Goal: Task Accomplishment & Management: Use online tool/utility

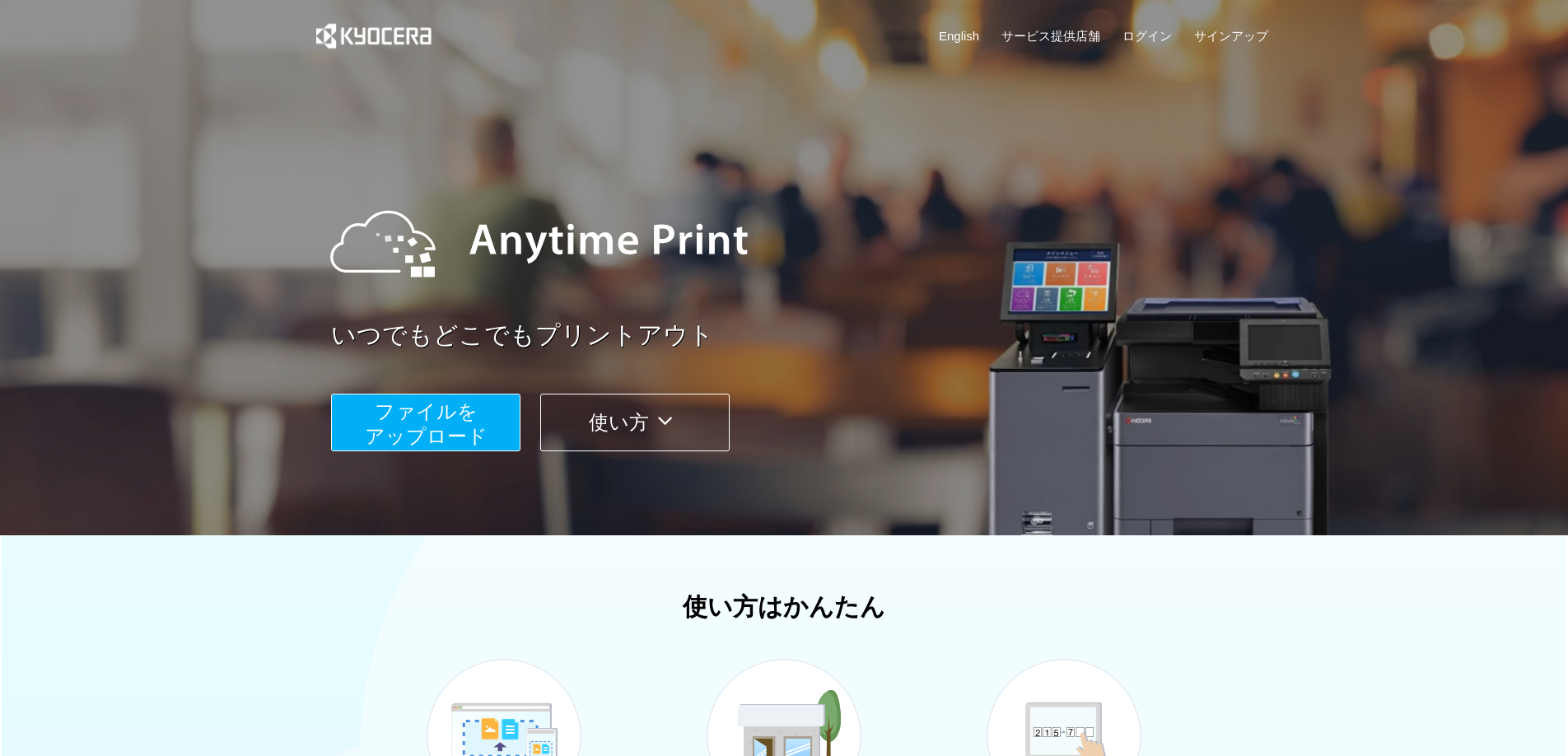
click at [435, 420] on span "ファイルを ​​アップロード" at bounding box center [426, 424] width 123 height 47
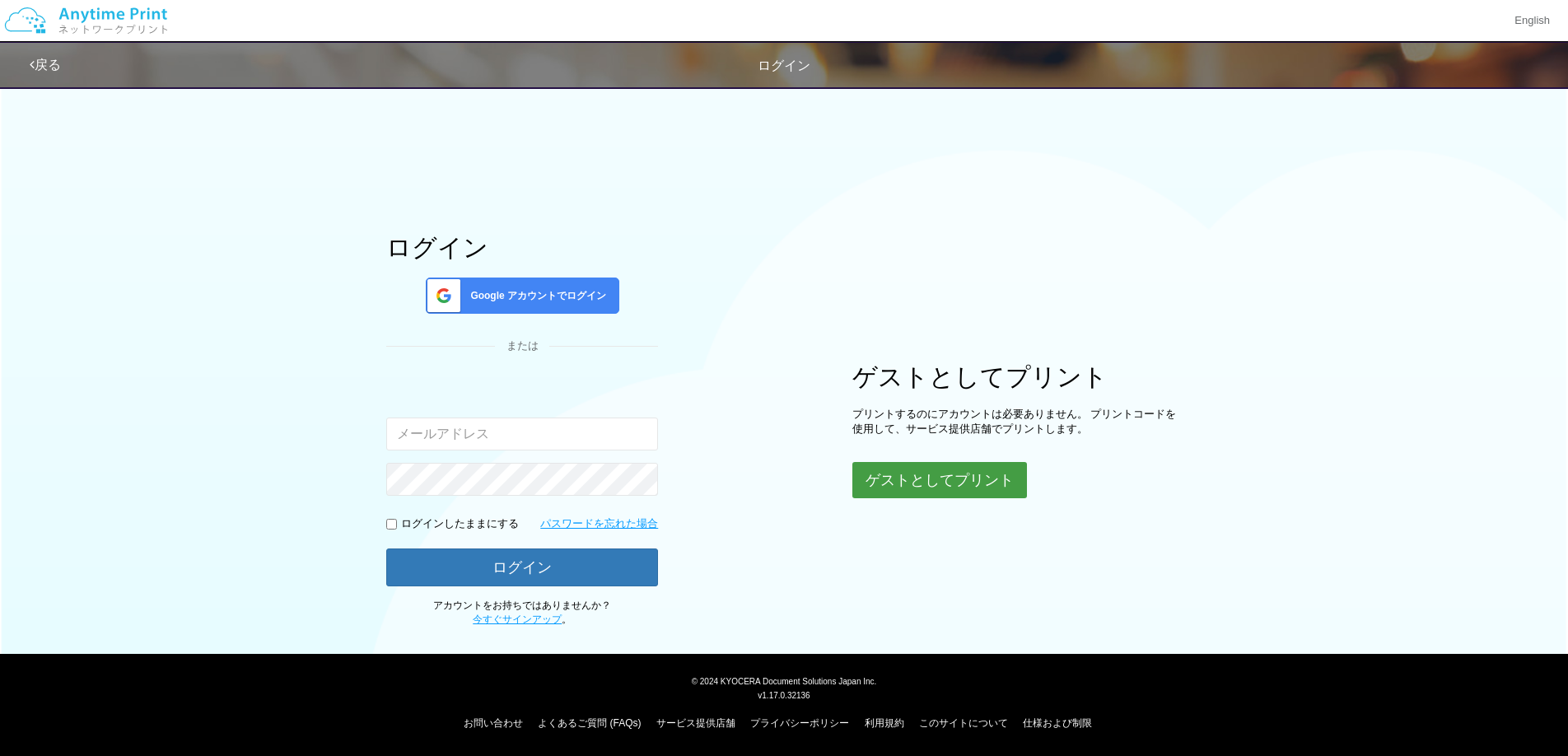
click at [892, 480] on button "ゲストとしてプリント" at bounding box center [939, 479] width 174 height 36
click at [941, 485] on button "ゲストとしてプリント" at bounding box center [939, 479] width 174 height 36
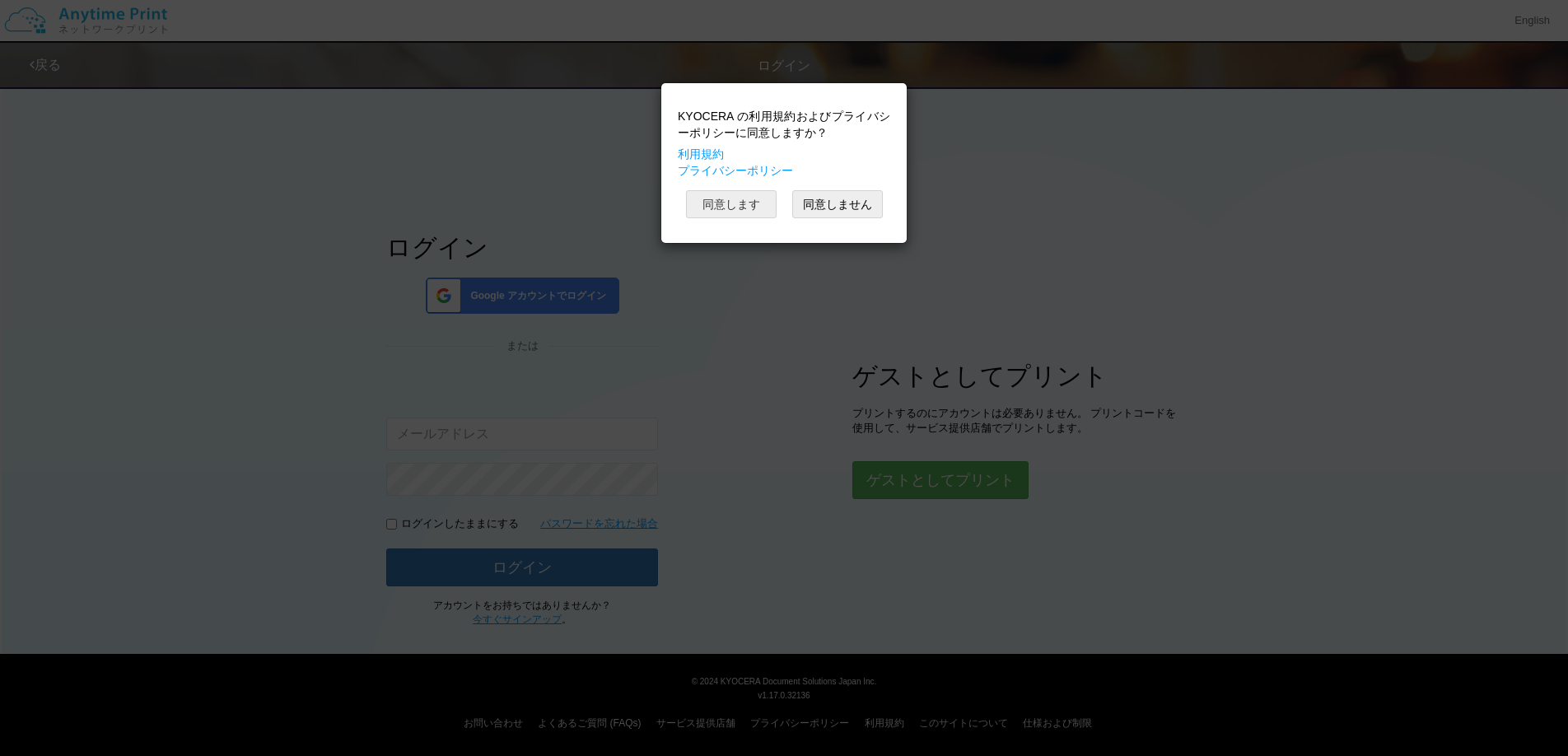
click at [724, 205] on button "同意します" at bounding box center [731, 204] width 91 height 28
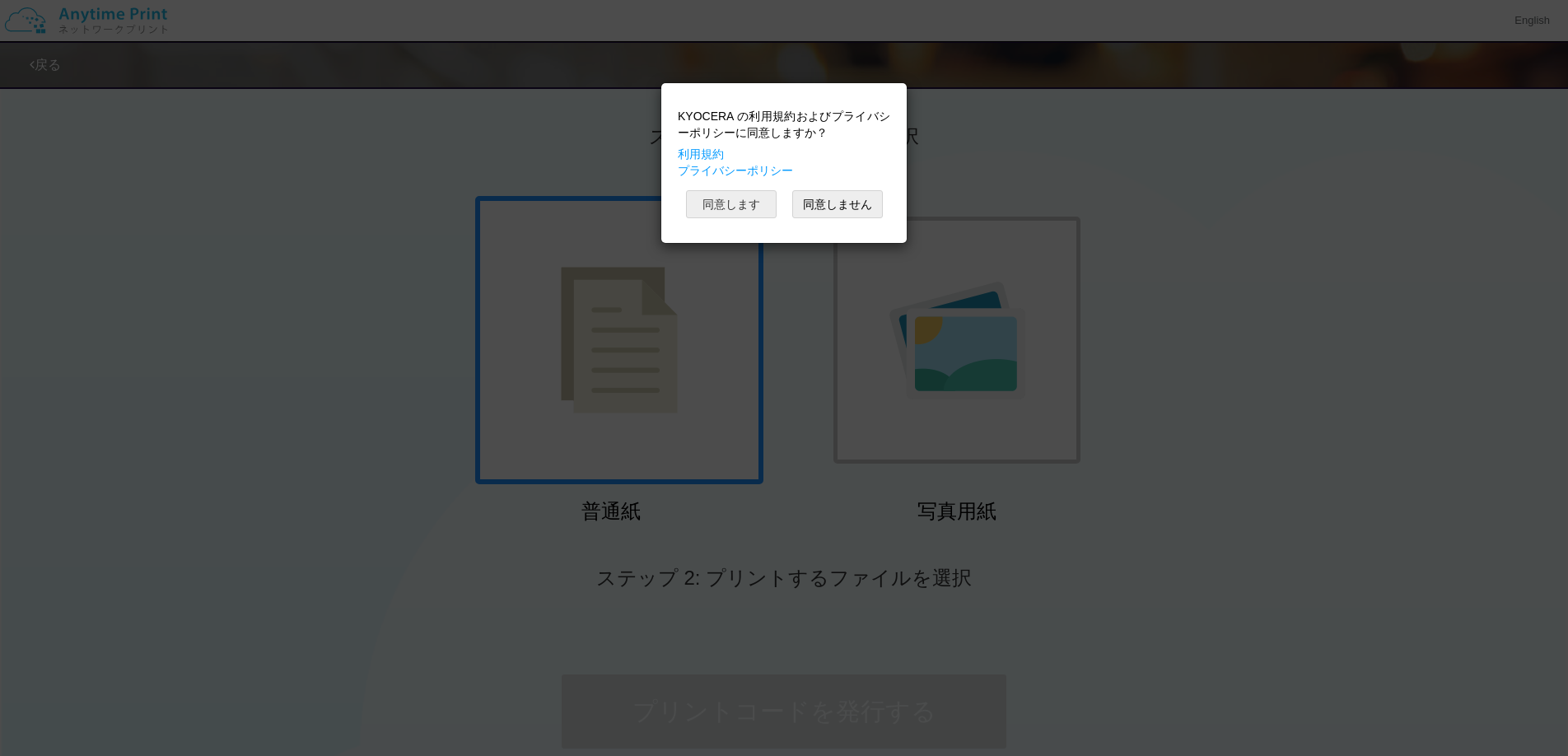
click at [758, 210] on button "同意します" at bounding box center [731, 204] width 91 height 28
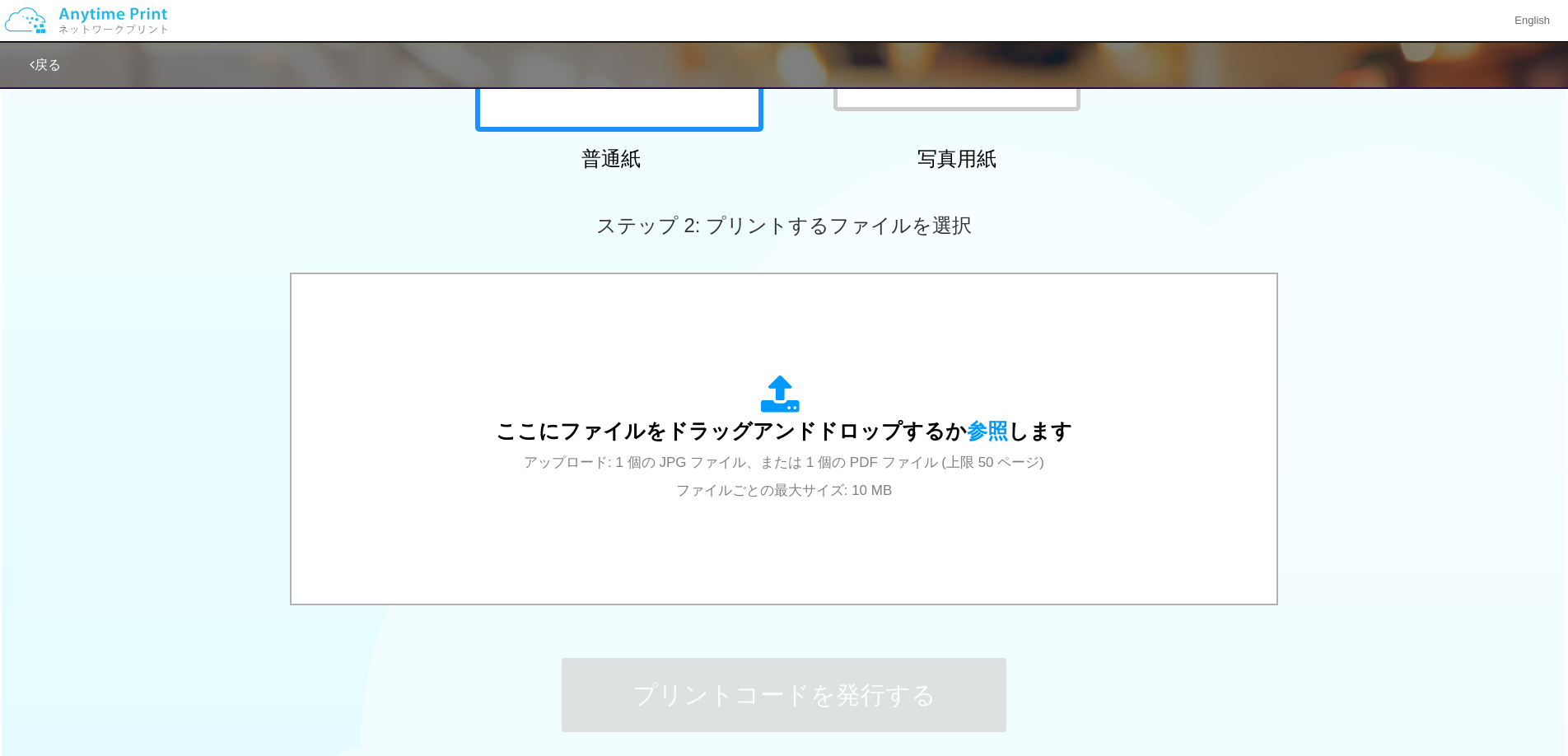
scroll to position [496, 0]
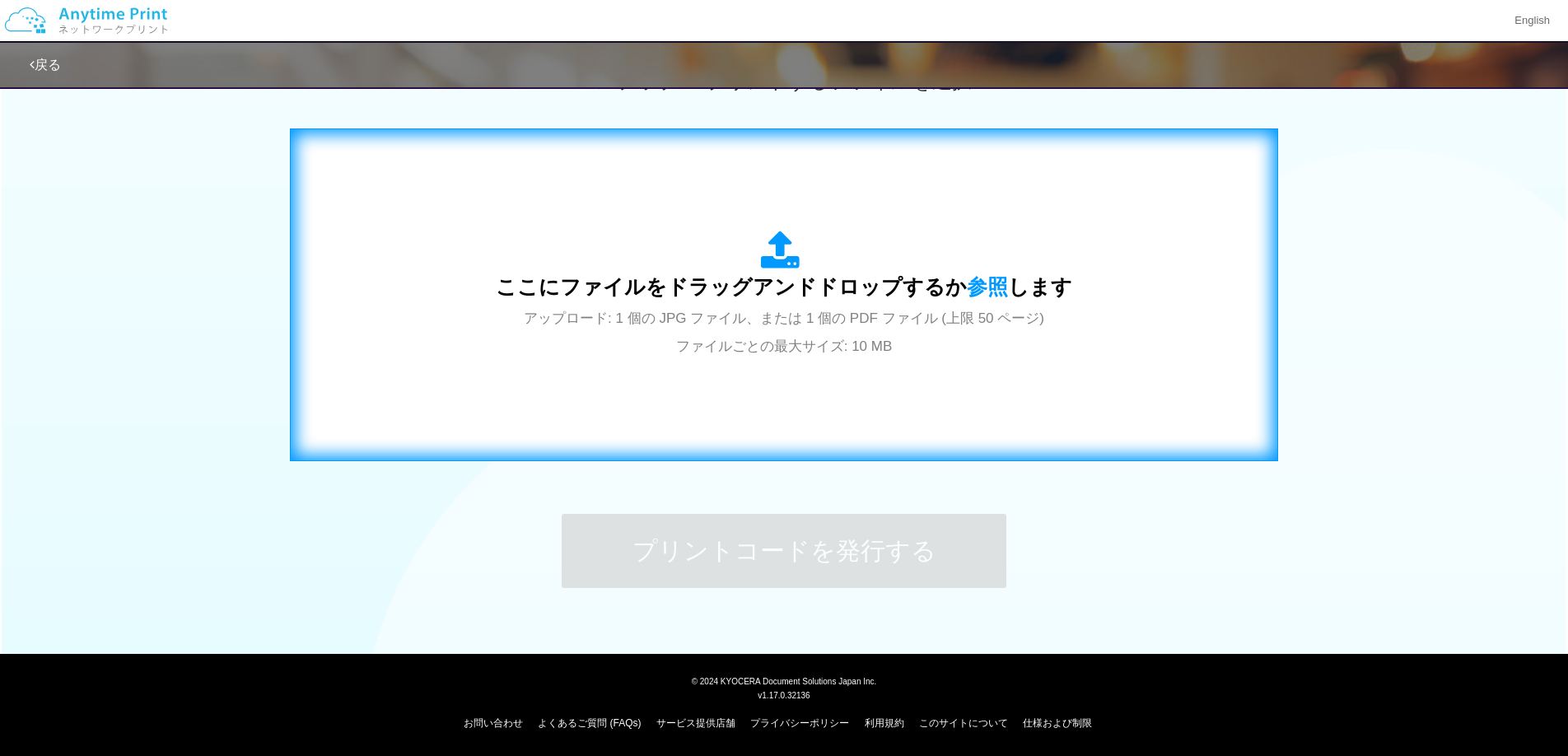
click at [777, 360] on div "ここにファイルをドラッグアンドドロップするか 参照 します アップロード: 1 個の JPG ファイル、または 1 個の PDF ファイル (上限 50 ペー…" at bounding box center [784, 294] width 954 height 298
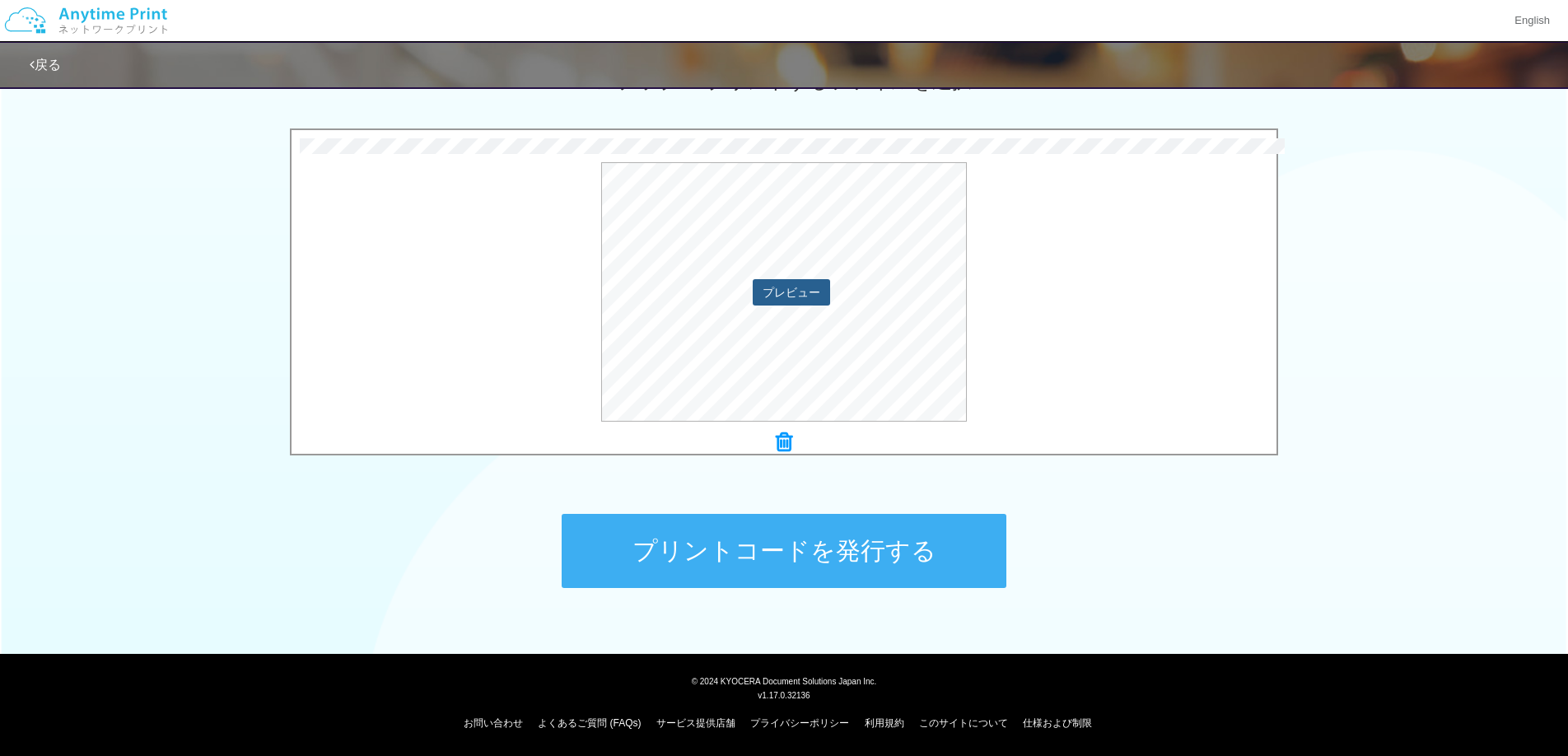
click at [794, 304] on button "プレビュー" at bounding box center [791, 292] width 78 height 27
click at [793, 294] on button "プレビュー" at bounding box center [791, 292] width 78 height 27
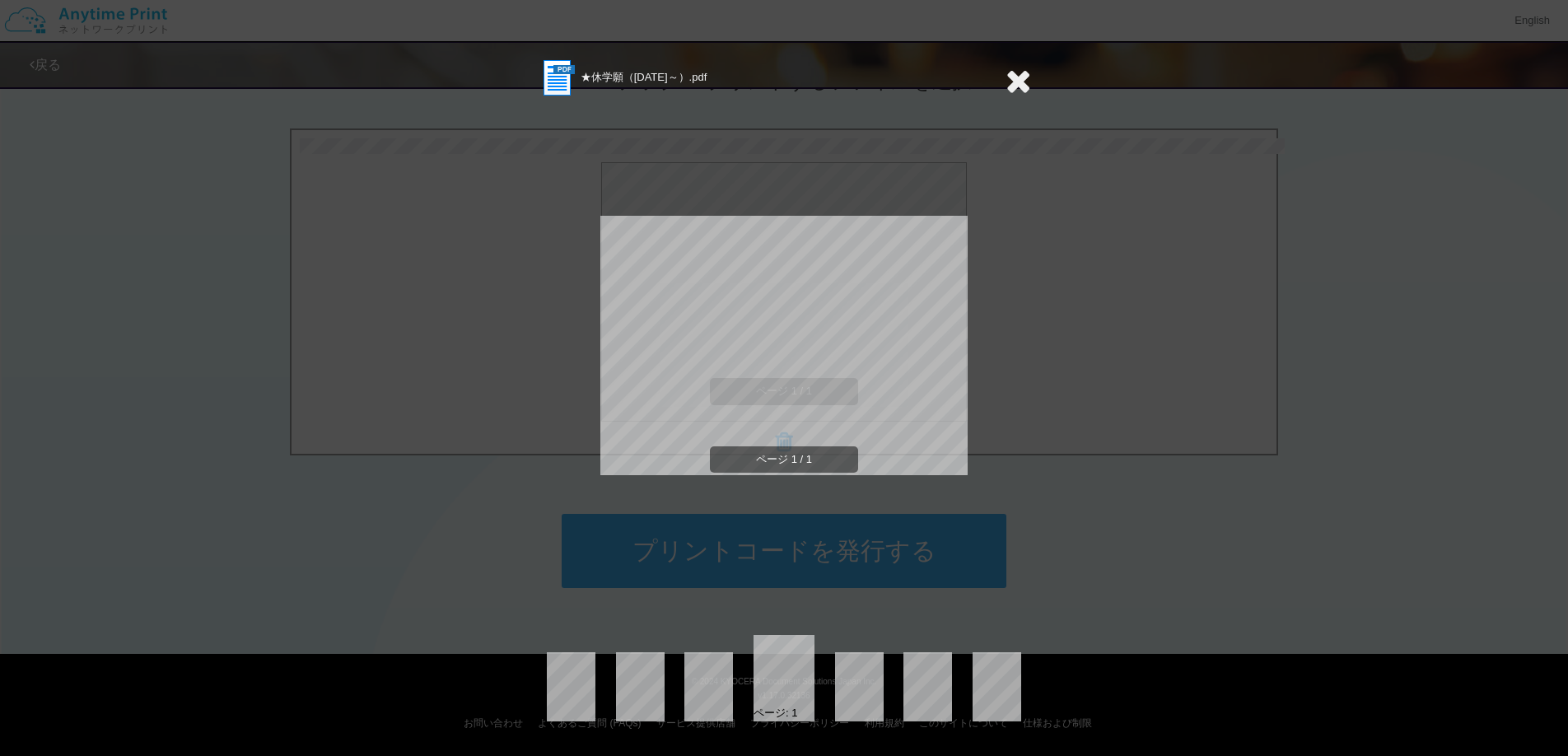
click at [1020, 78] on icon at bounding box center [1018, 80] width 26 height 32
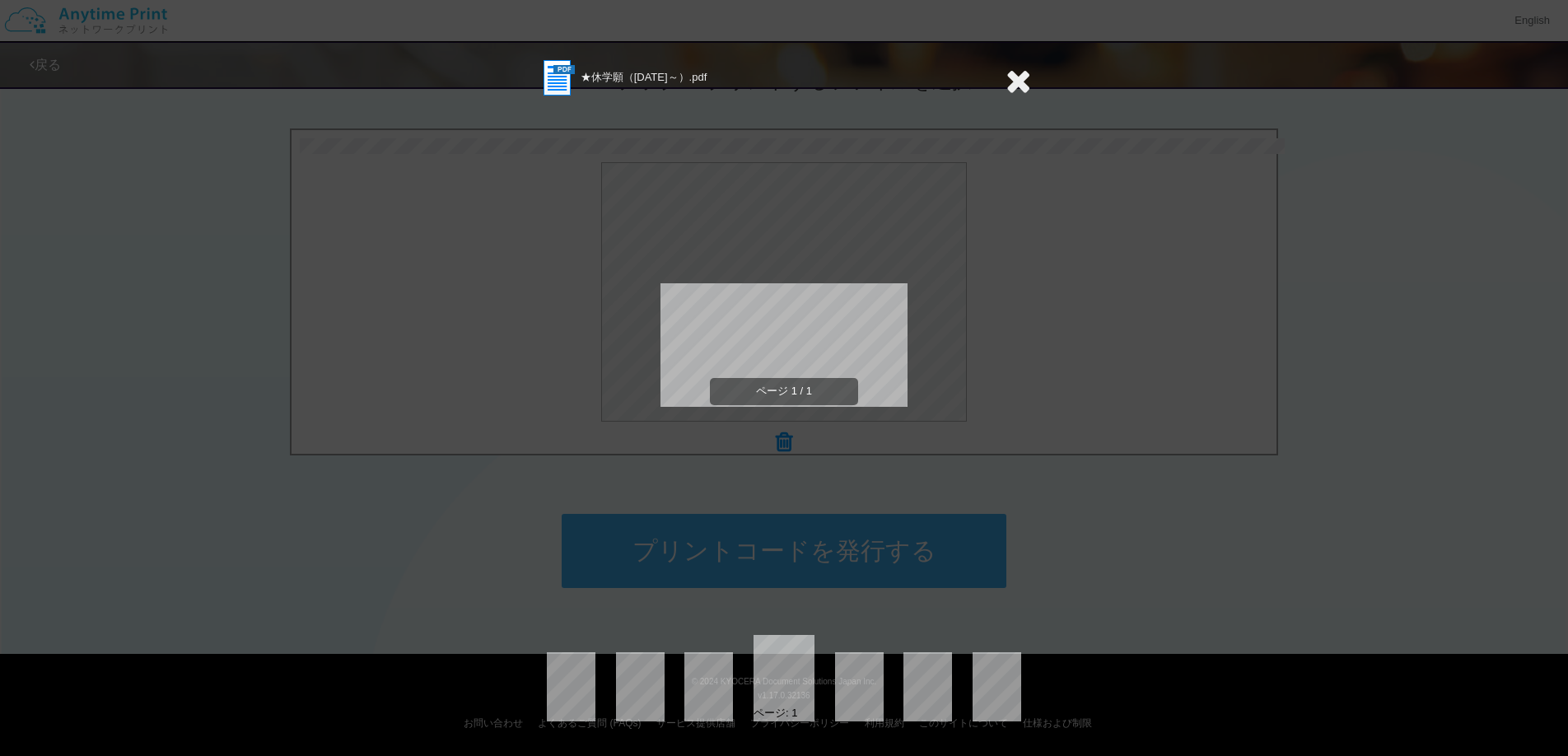
click at [951, 496] on div "ページ 1 / 1" at bounding box center [784, 358] width 367 height 520
click at [1017, 73] on icon at bounding box center [1018, 80] width 26 height 32
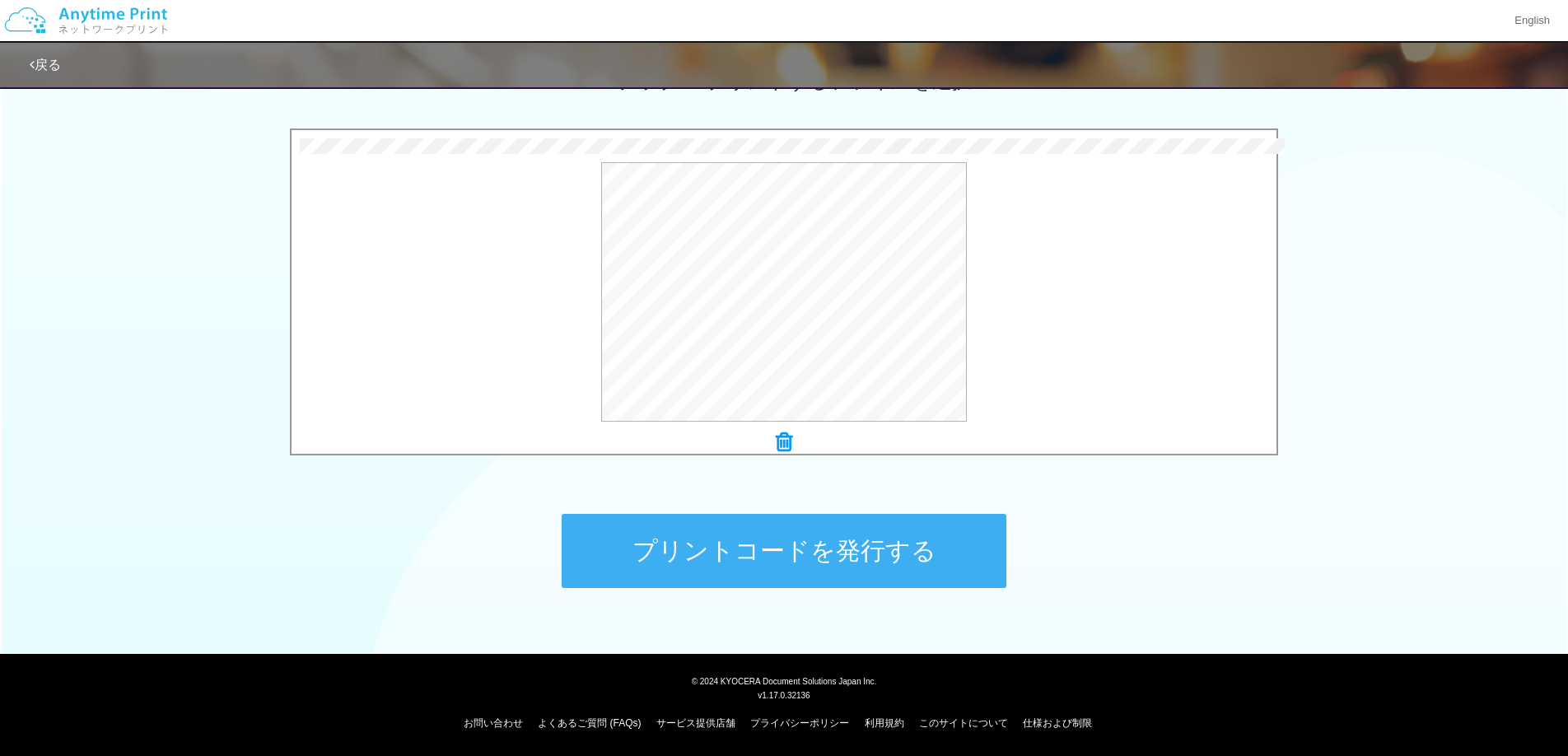
click at [854, 551] on button "プリントコードを発行する" at bounding box center [784, 550] width 445 height 74
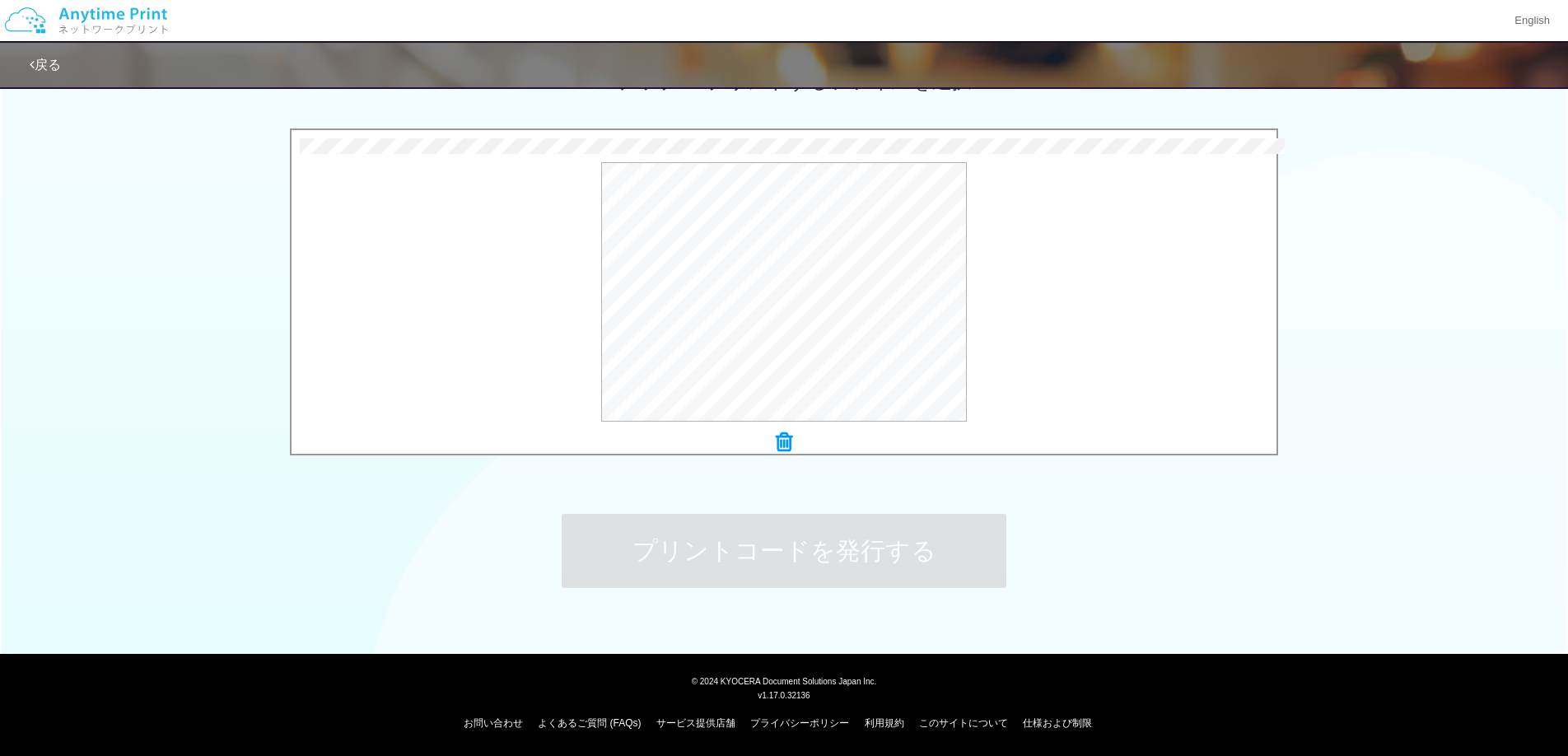
scroll to position [0, 0]
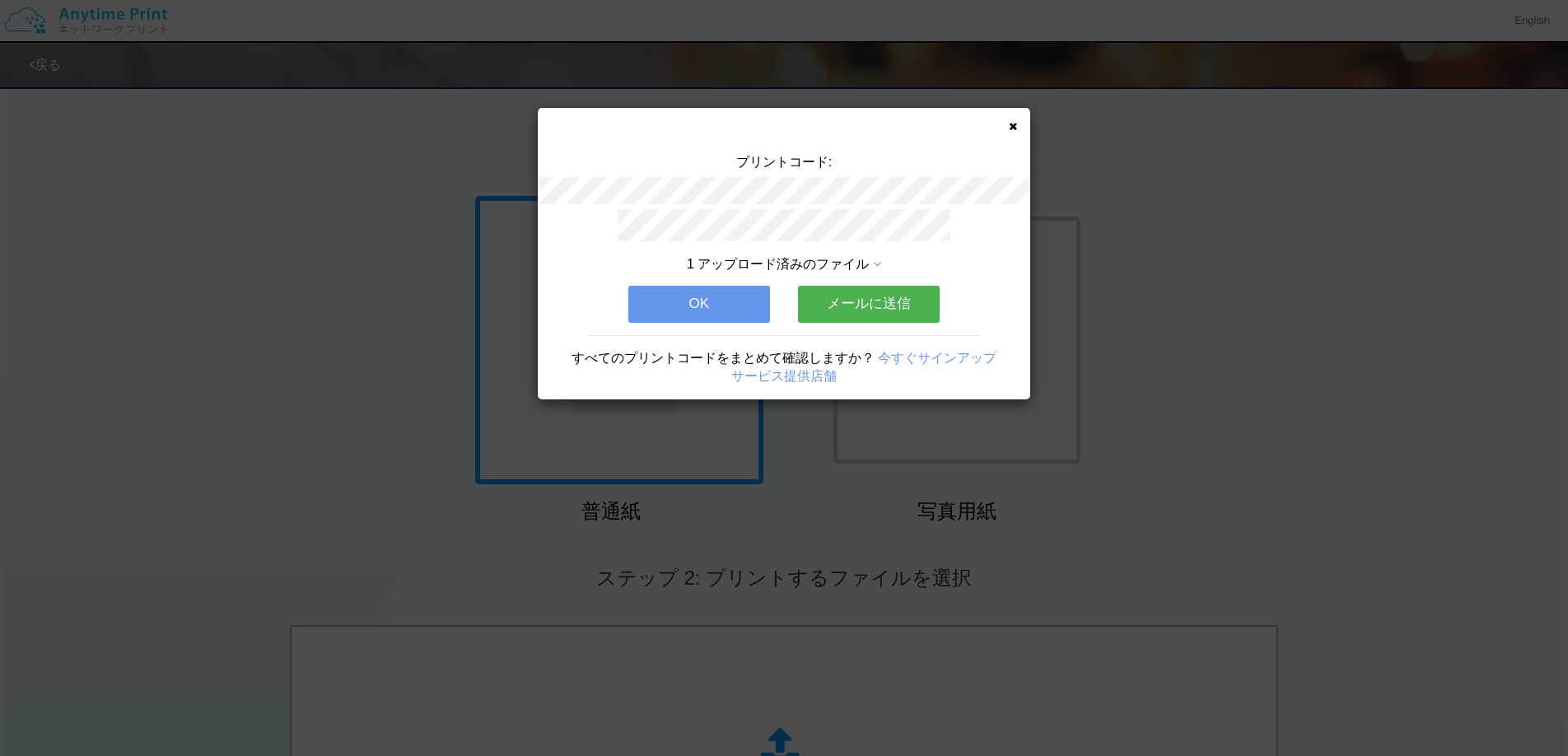
click at [870, 310] on button "メールに送信" at bounding box center [869, 303] width 142 height 36
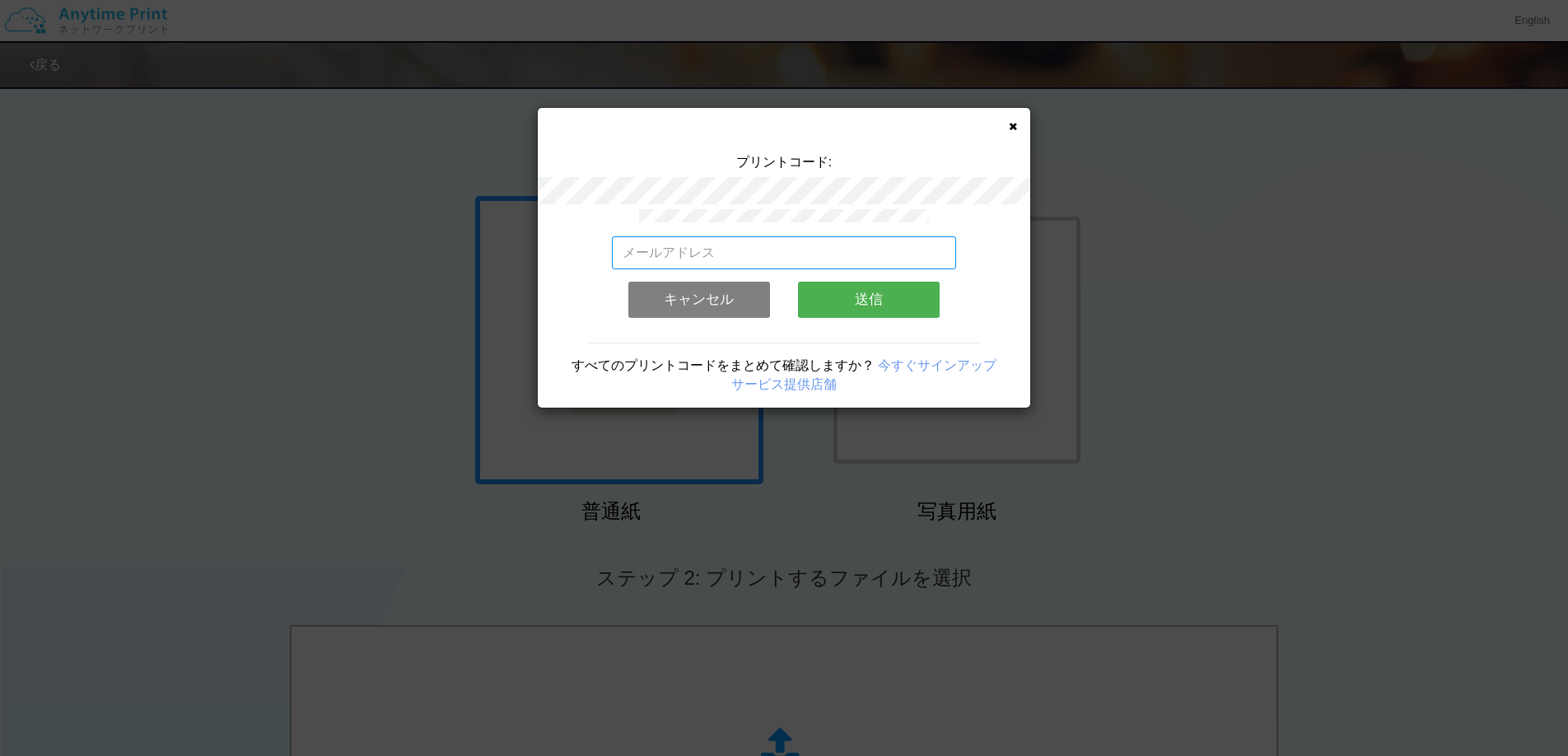
click at [790, 258] on input "email" at bounding box center [784, 252] width 345 height 32
type input "[DOMAIN_NAME][EMAIL_ADDRESS][DATE][DOMAIN_NAME]"
click at [890, 296] on button "送信" at bounding box center [869, 299] width 142 height 36
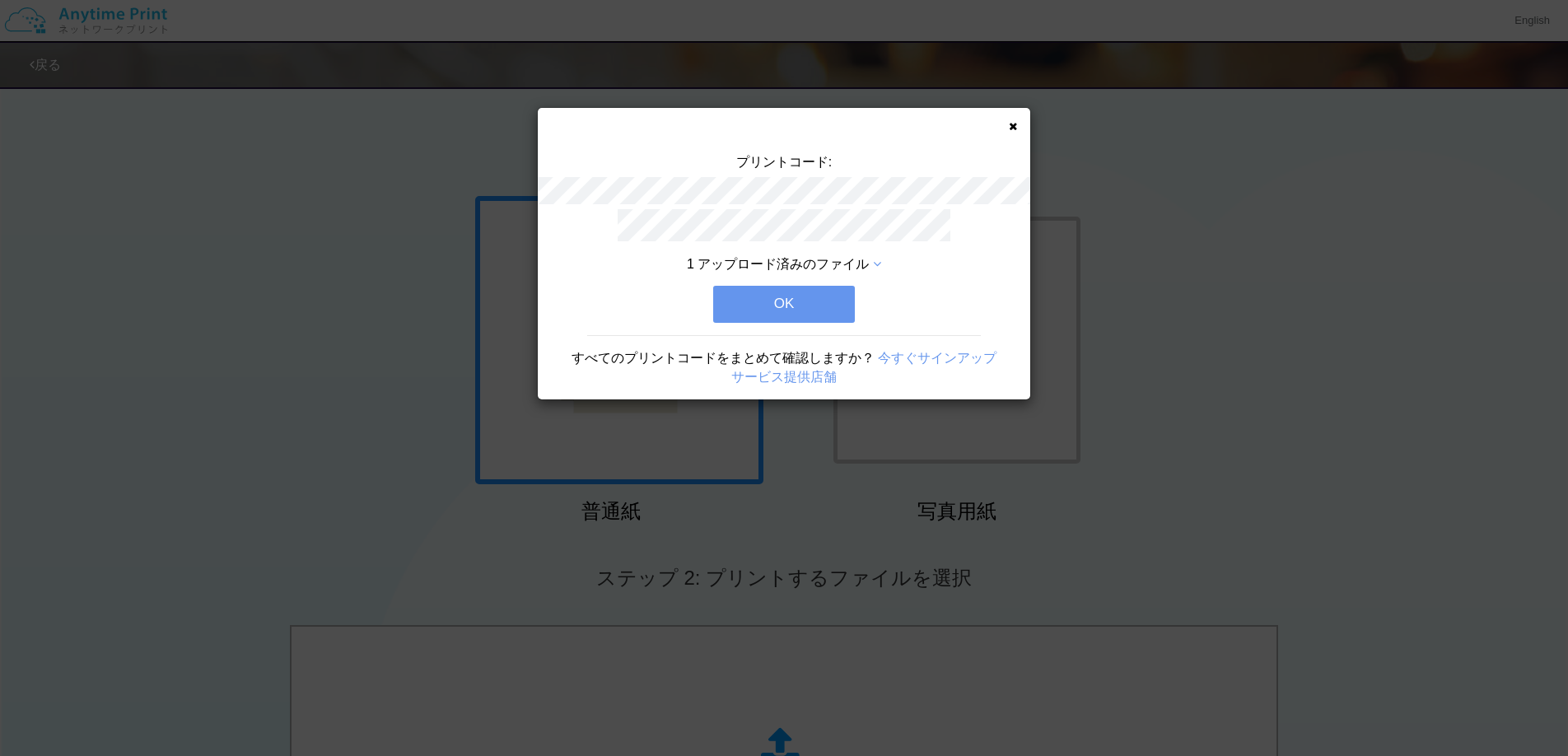
click at [820, 310] on button "OK" at bounding box center [784, 303] width 142 height 36
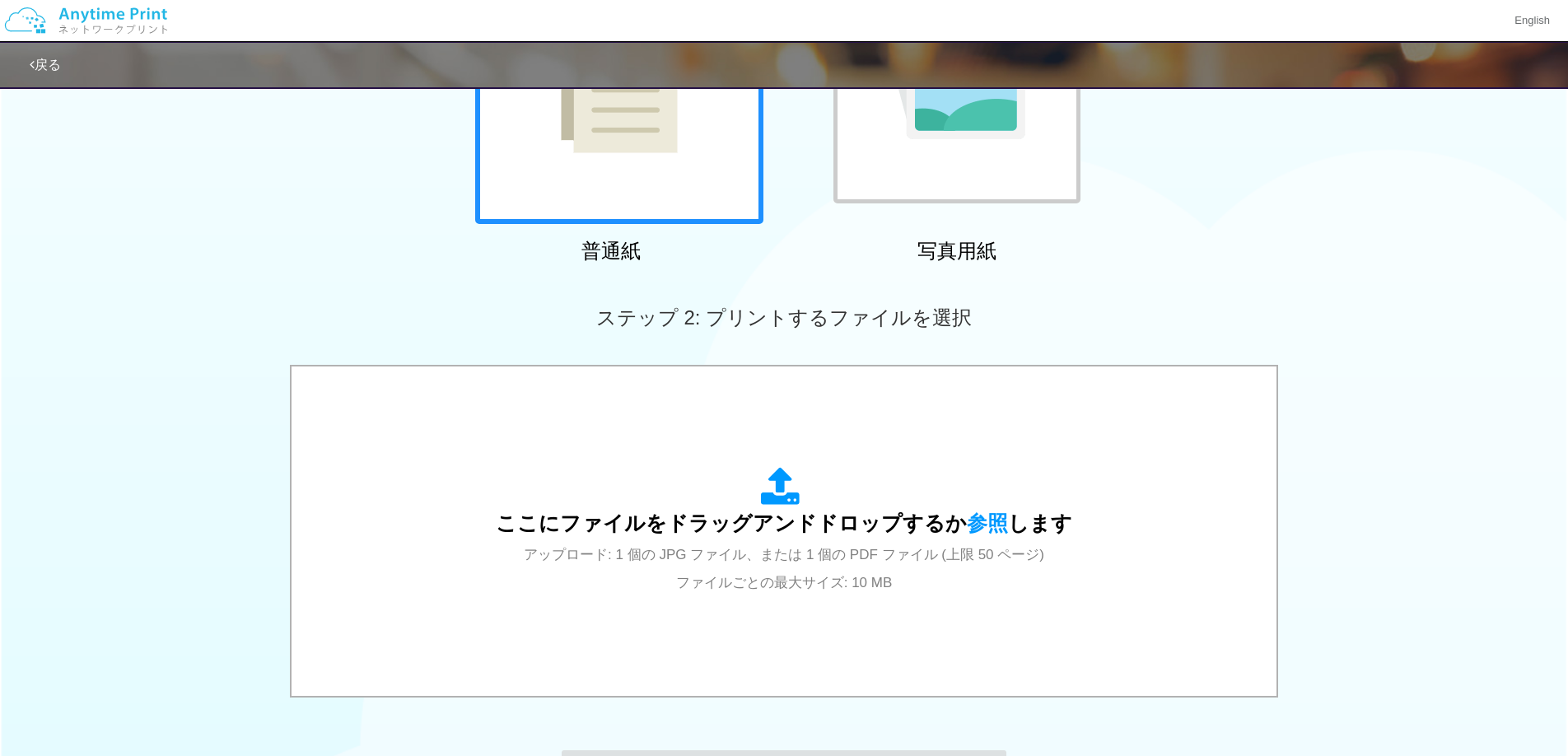
scroll to position [314, 0]
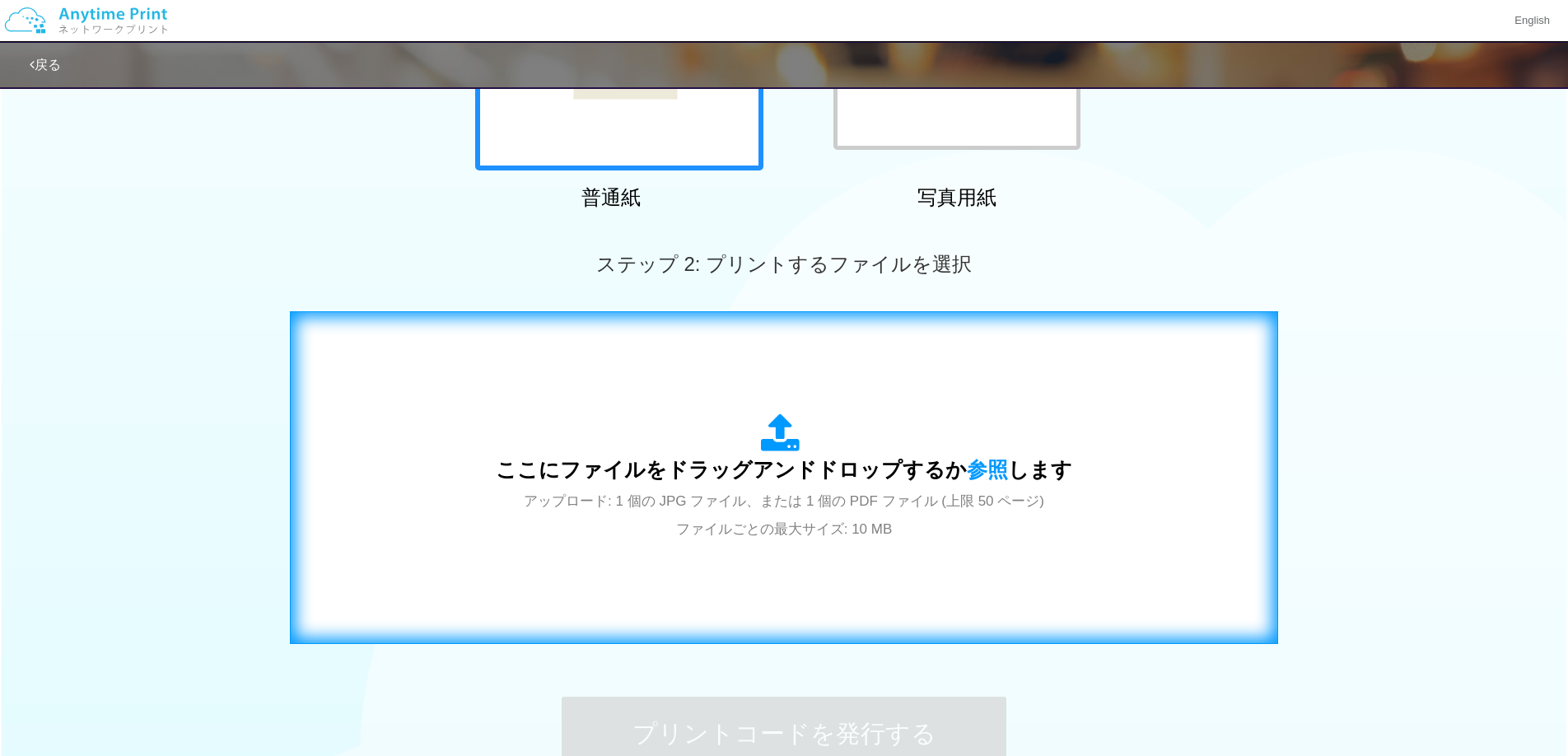
click at [712, 484] on div "ここにファイルをドラッグアンドドロップするか 参照 します アップロード: 1 個の JPG ファイル、または 1 個の PDF ファイル (上限 50 ペー…" at bounding box center [784, 477] width 577 height 128
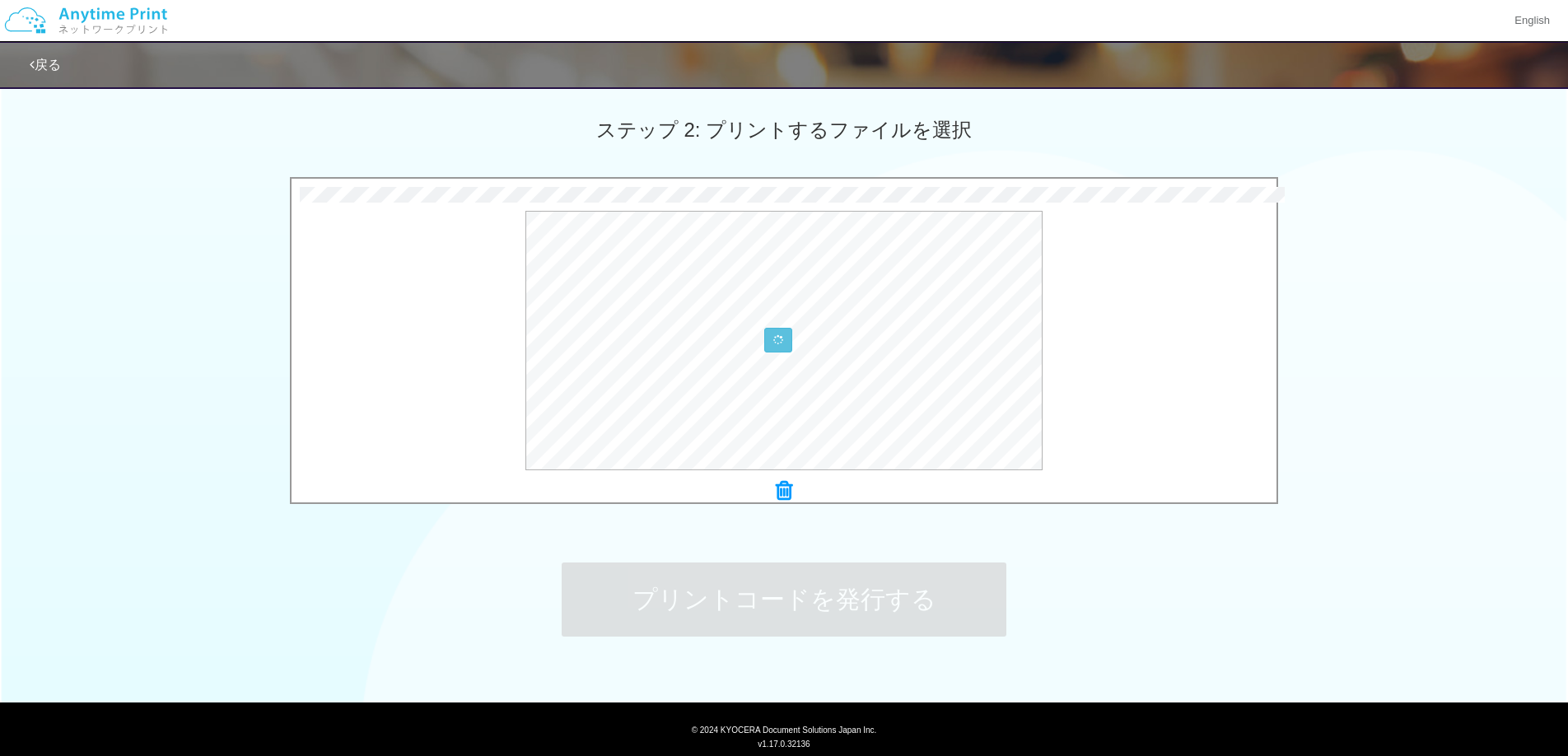
scroll to position [496, 0]
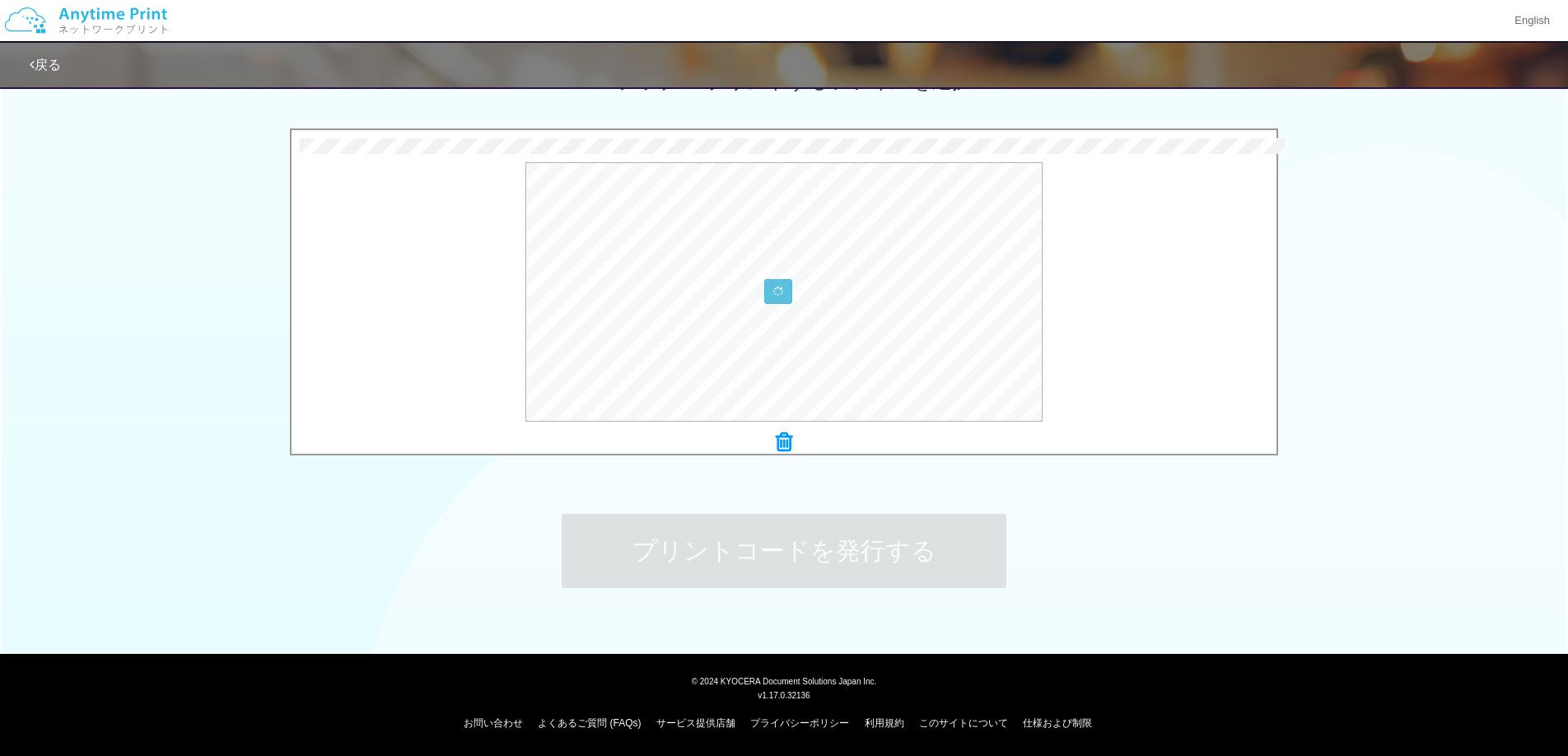
click at [776, 440] on icon at bounding box center [784, 442] width 17 height 22
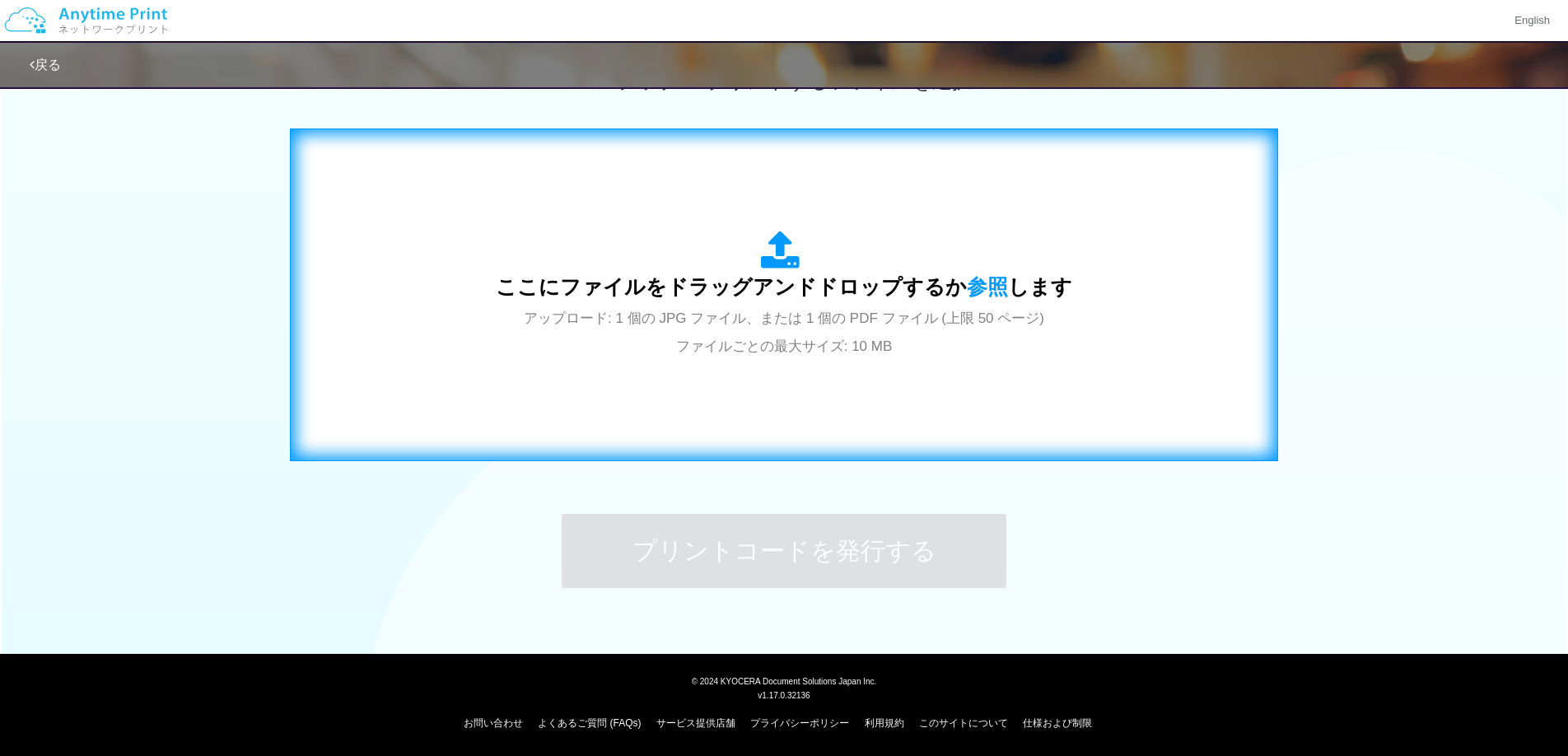
click at [868, 312] on span "アップロード: 1 個の JPG ファイル、または 1 個の PDF ファイル (上限 50 ページ) ファイルごとの最大サイズ: 10 MB" at bounding box center [784, 332] width 521 height 43
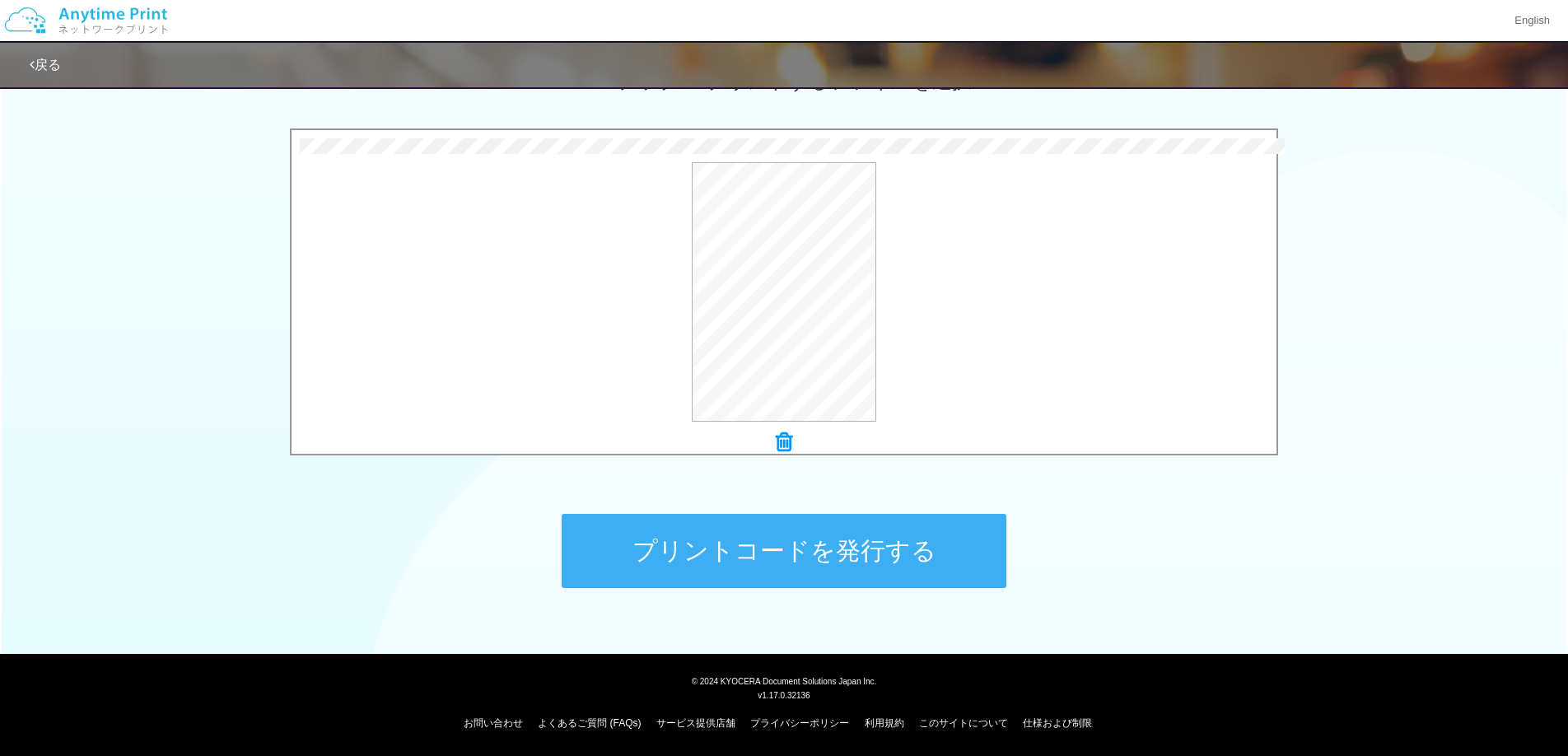
click at [839, 552] on button "プリントコードを発行する" at bounding box center [784, 550] width 445 height 74
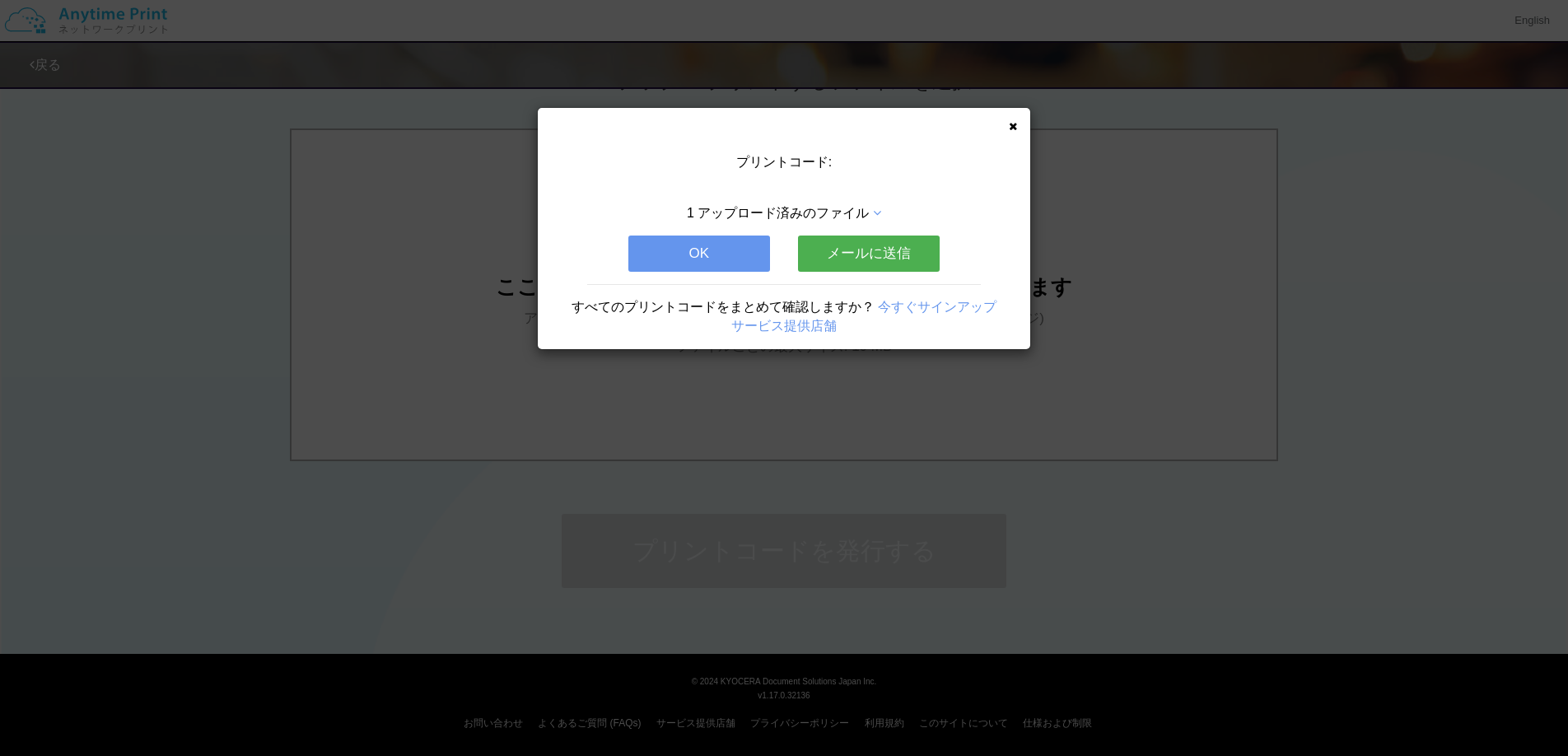
scroll to position [0, 0]
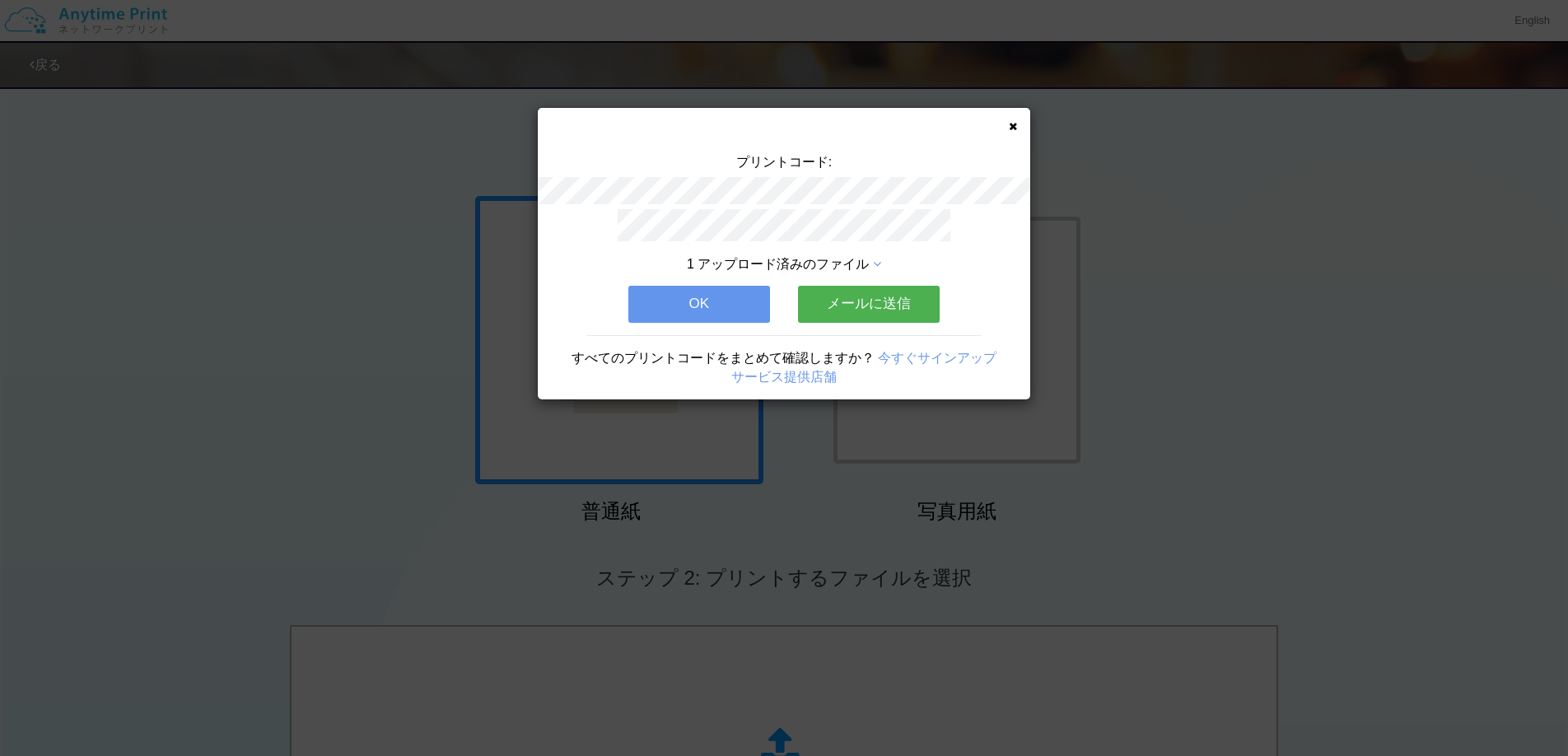
click at [1015, 124] on icon at bounding box center [1013, 126] width 8 height 11
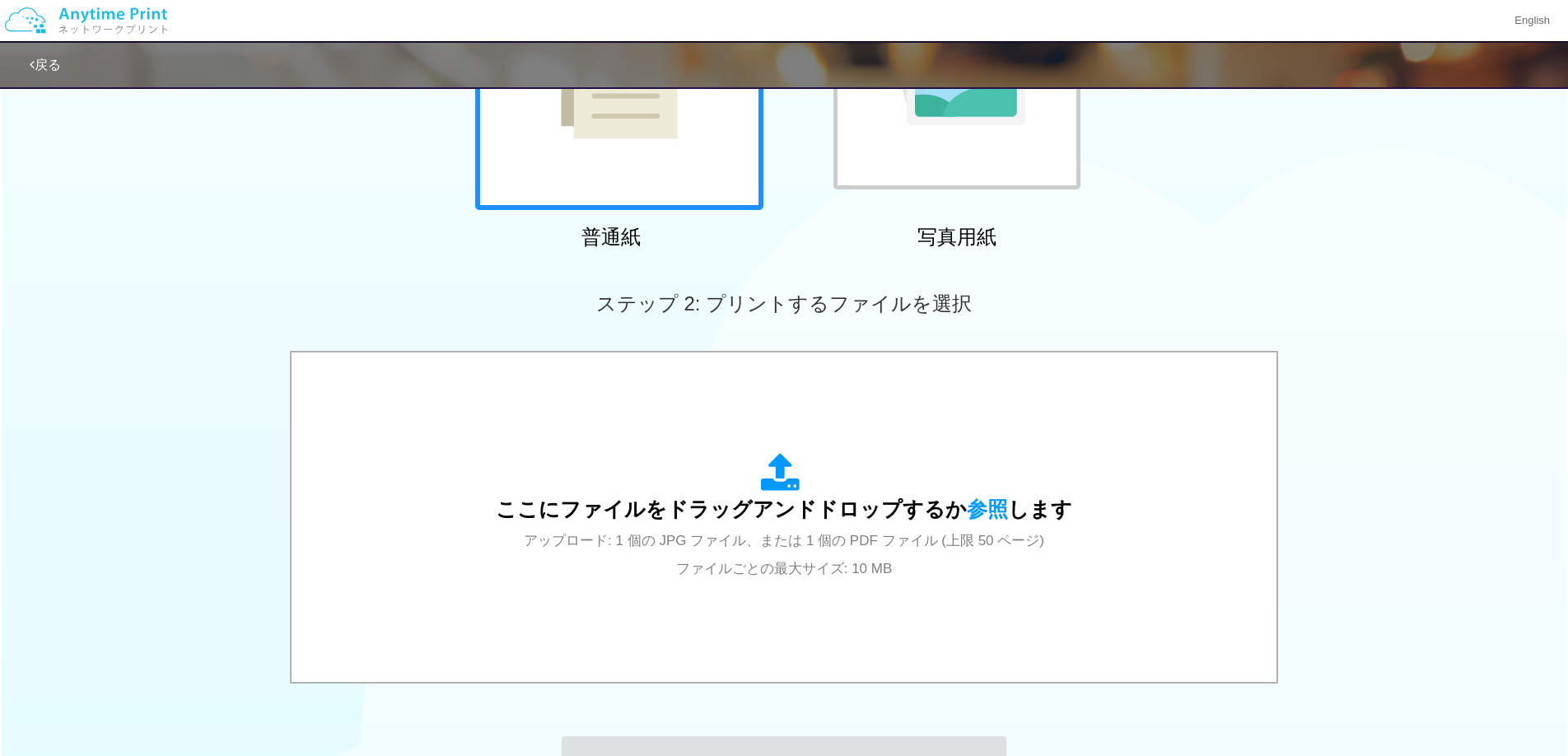
scroll to position [375, 0]
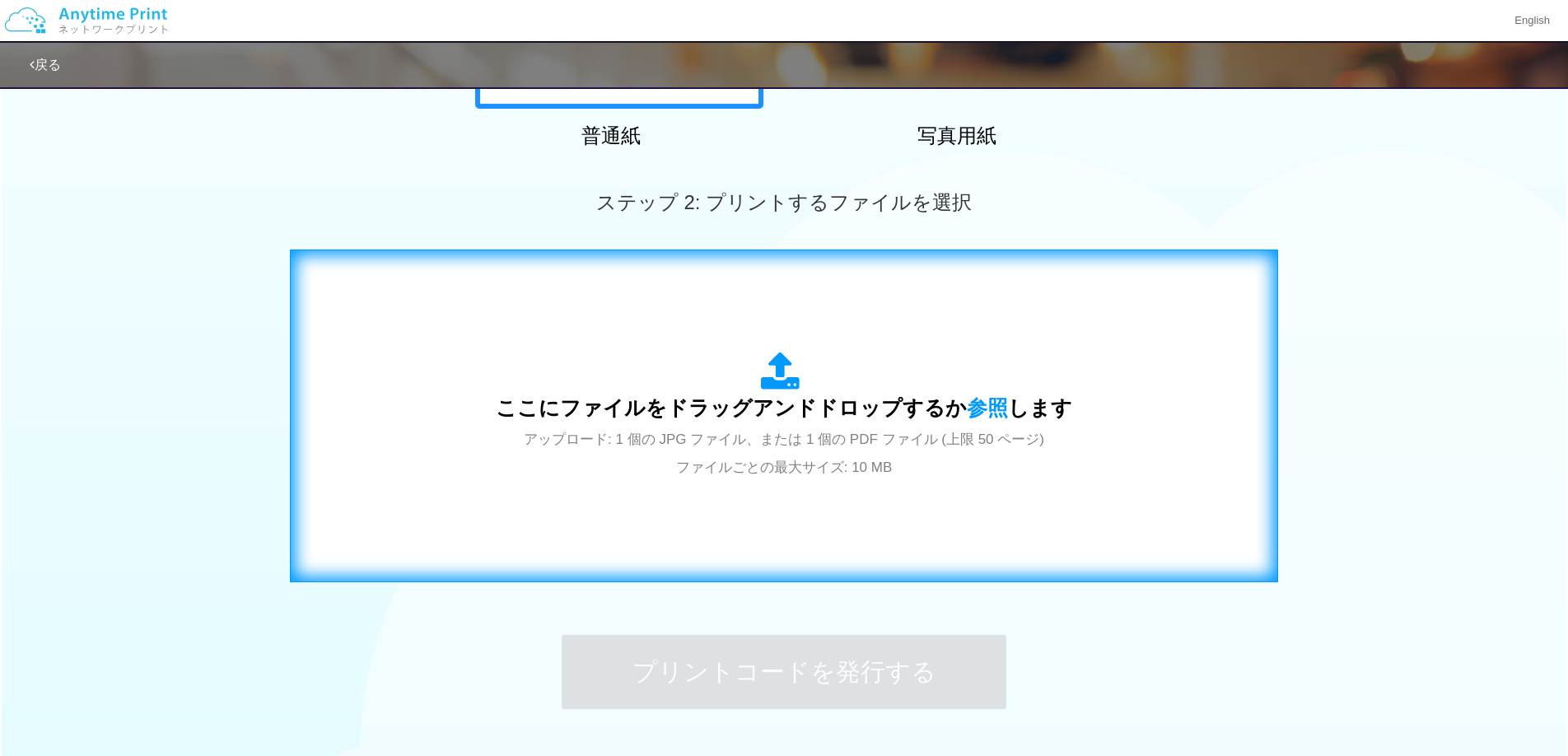
click at [872, 409] on span "ここにファイルをドラッグアンドドロップするか 参照 します" at bounding box center [784, 407] width 577 height 23
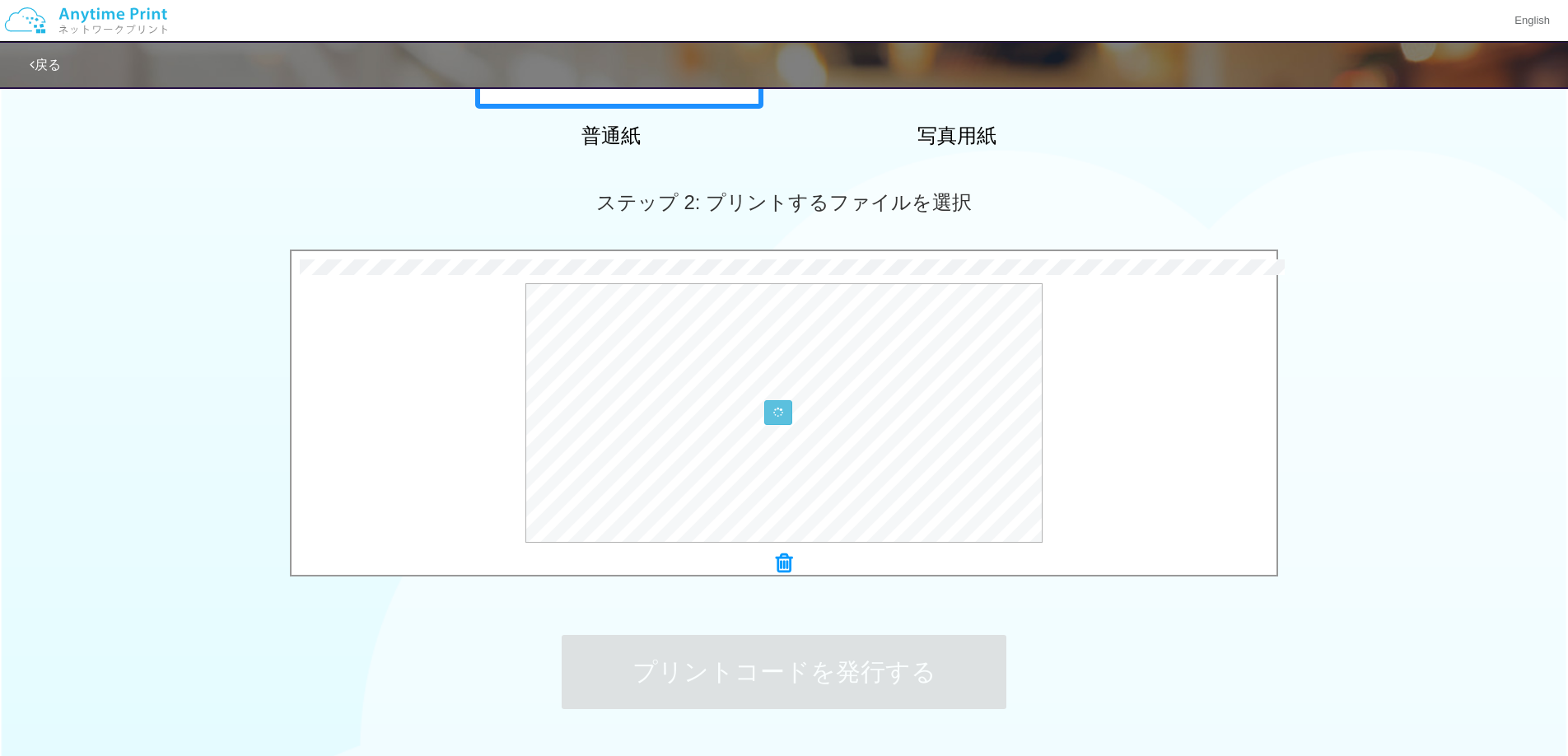
click at [785, 562] on icon at bounding box center [784, 563] width 17 height 22
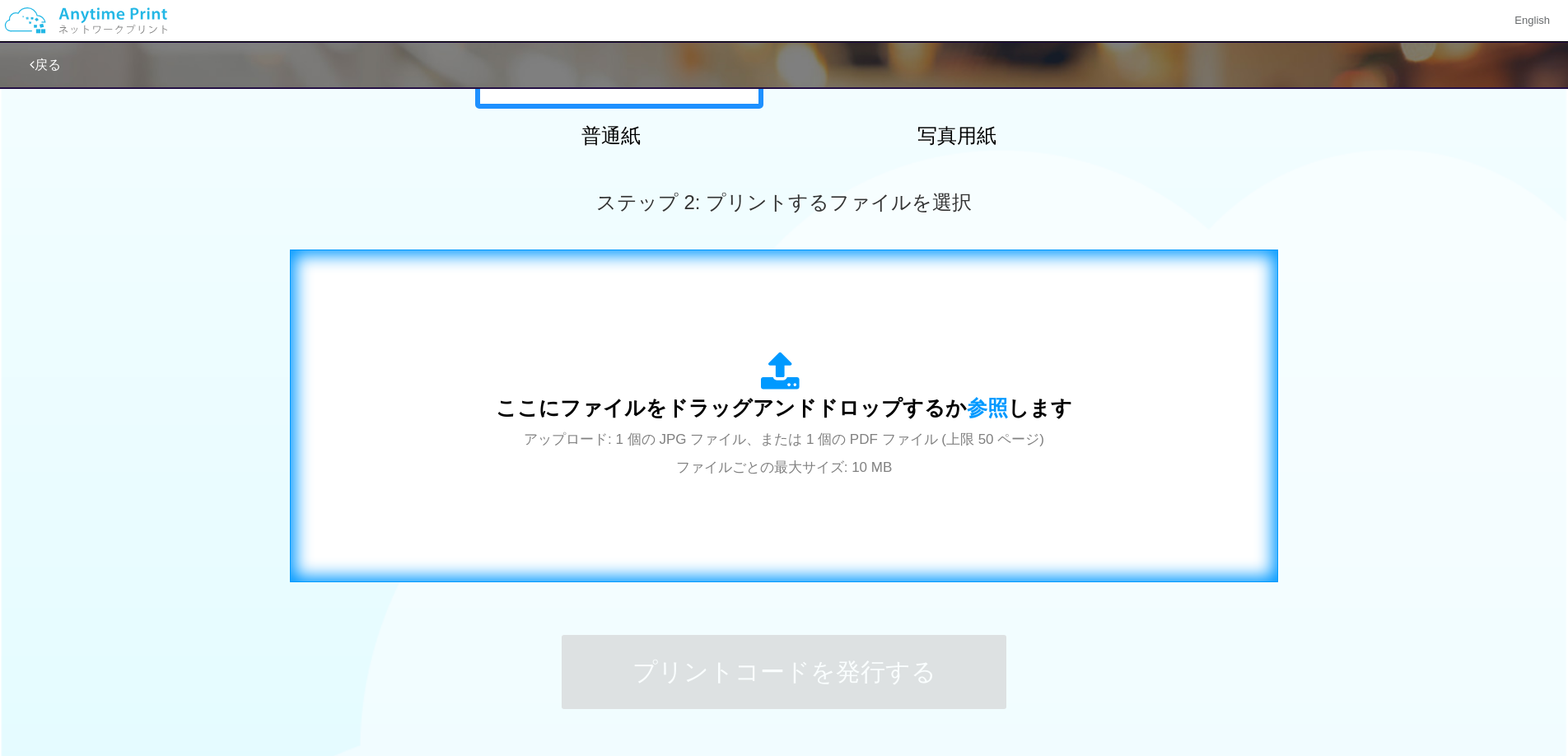
click at [799, 482] on div "ここにファイルをドラッグアンドドロップするか 参照 します アップロード: 1 個の JPG ファイル、または 1 個の PDF ファイル (上限 50 ペー…" at bounding box center [784, 415] width 954 height 298
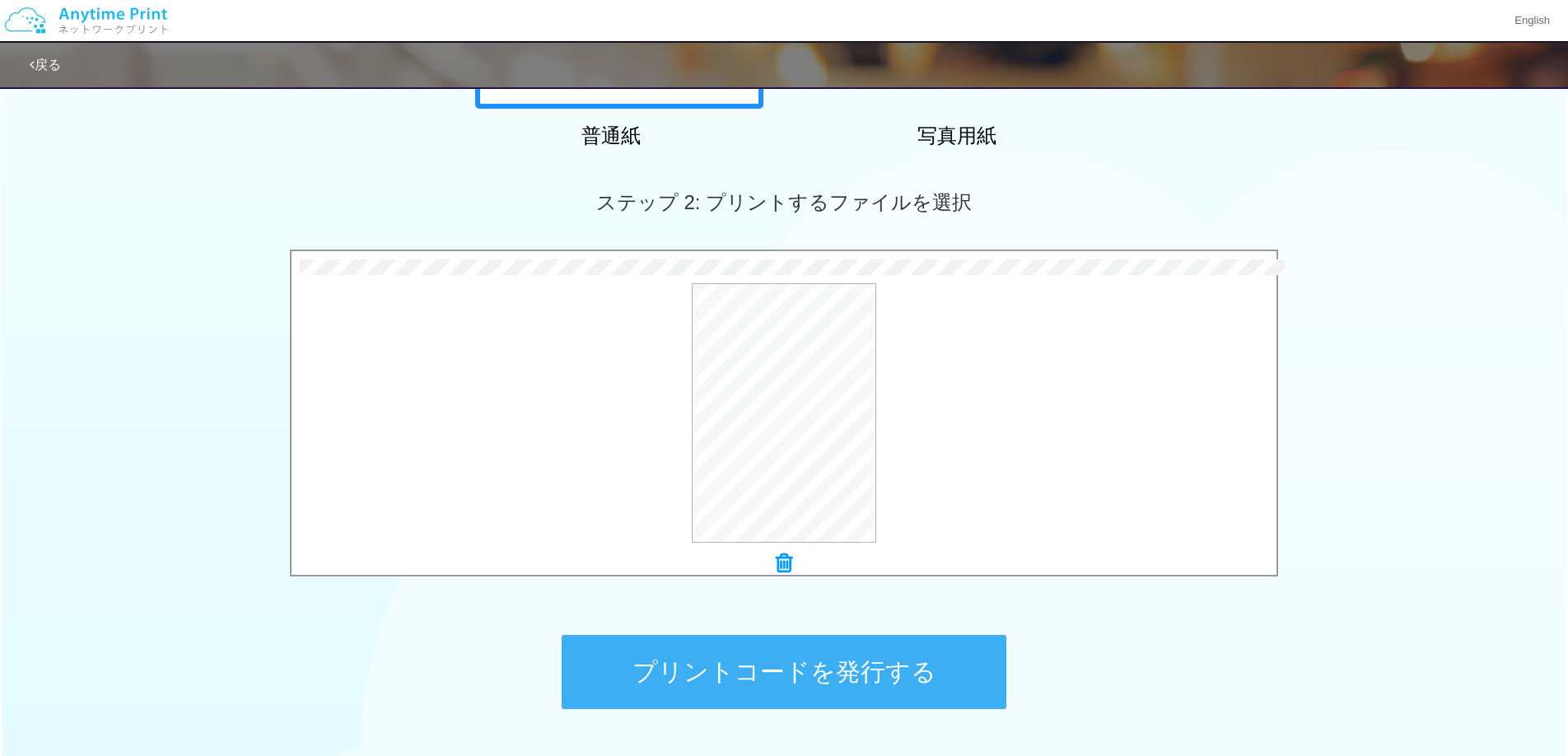
click at [934, 667] on button "プリントコードを発行する" at bounding box center [784, 671] width 445 height 74
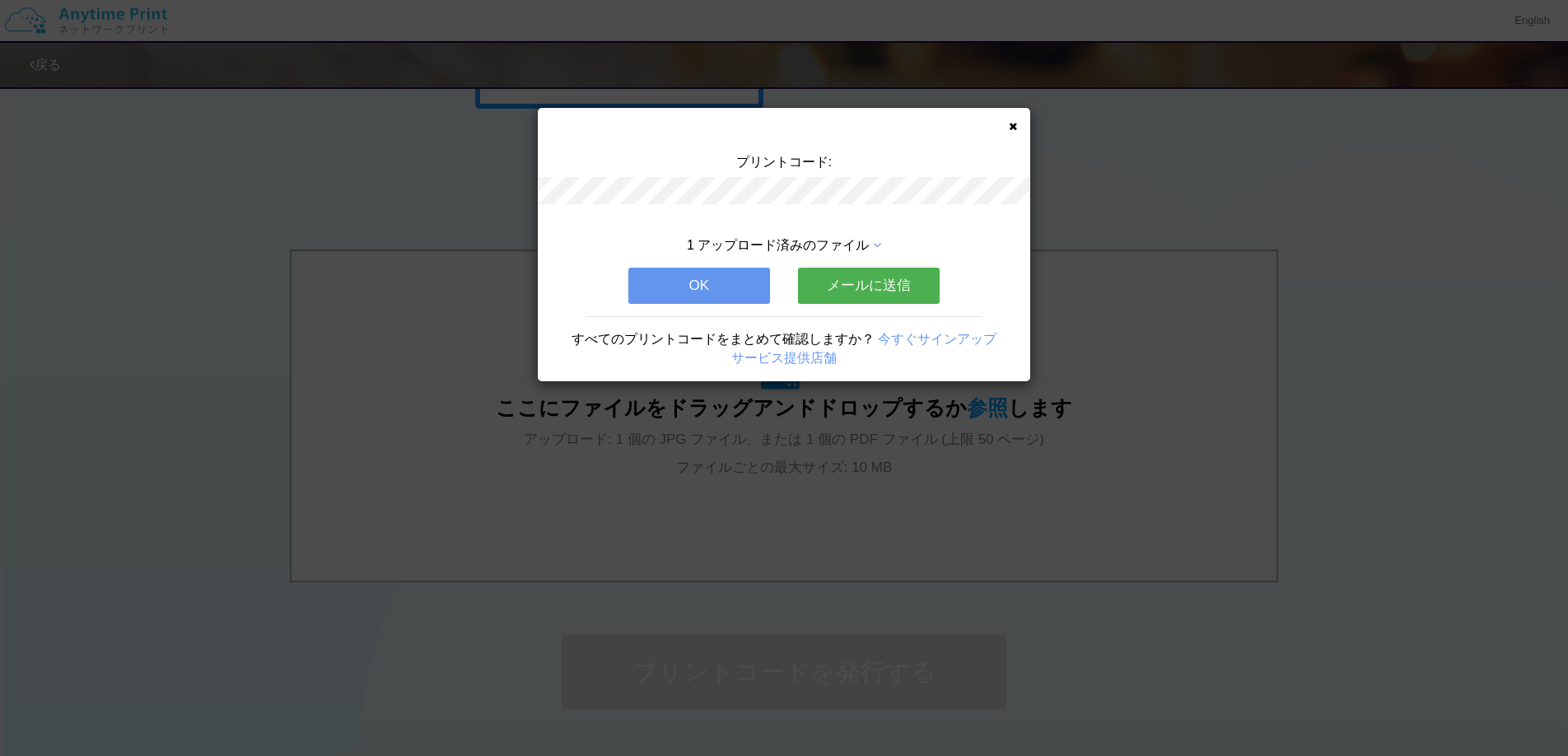
scroll to position [0, 0]
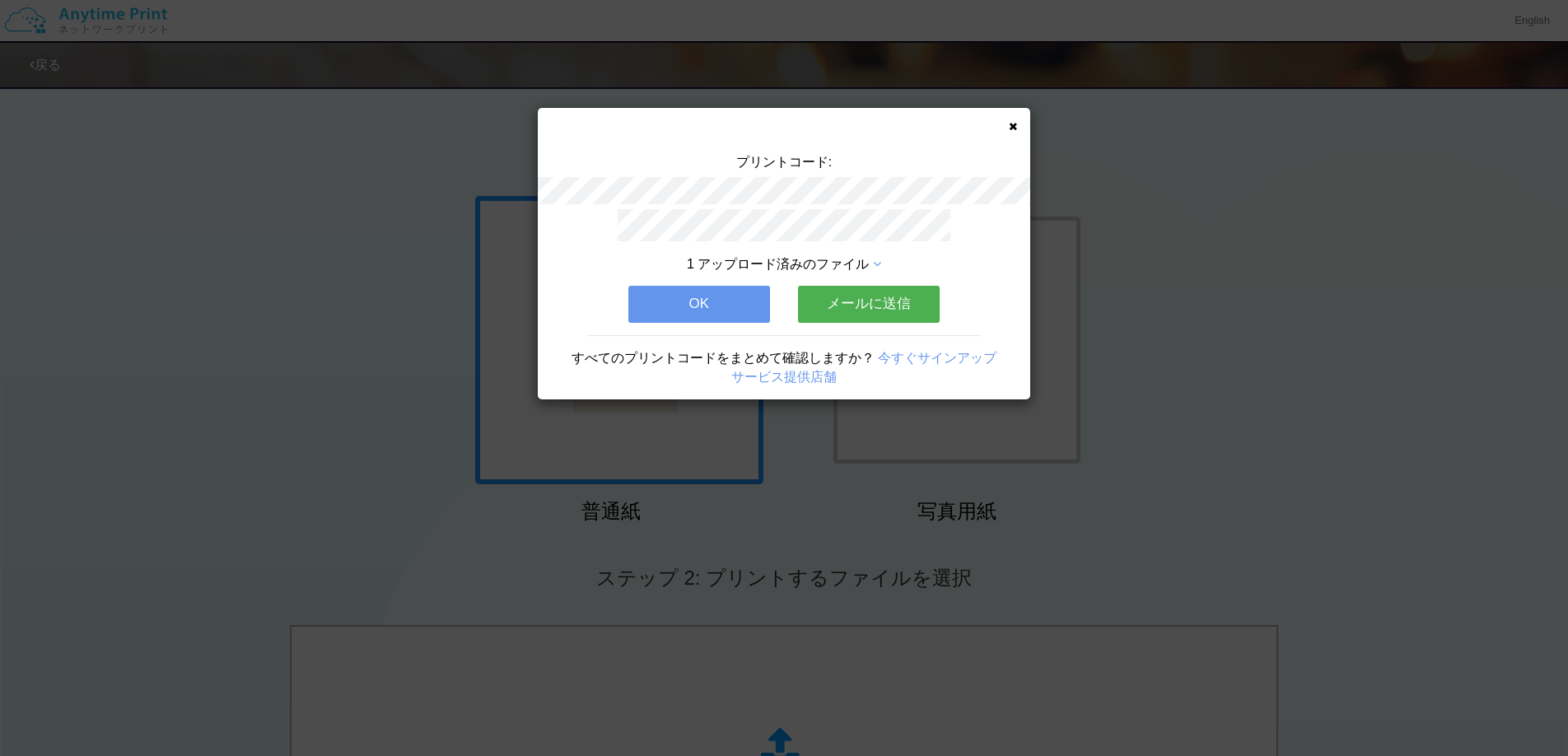
click at [879, 297] on button "メールに送信" at bounding box center [869, 303] width 142 height 36
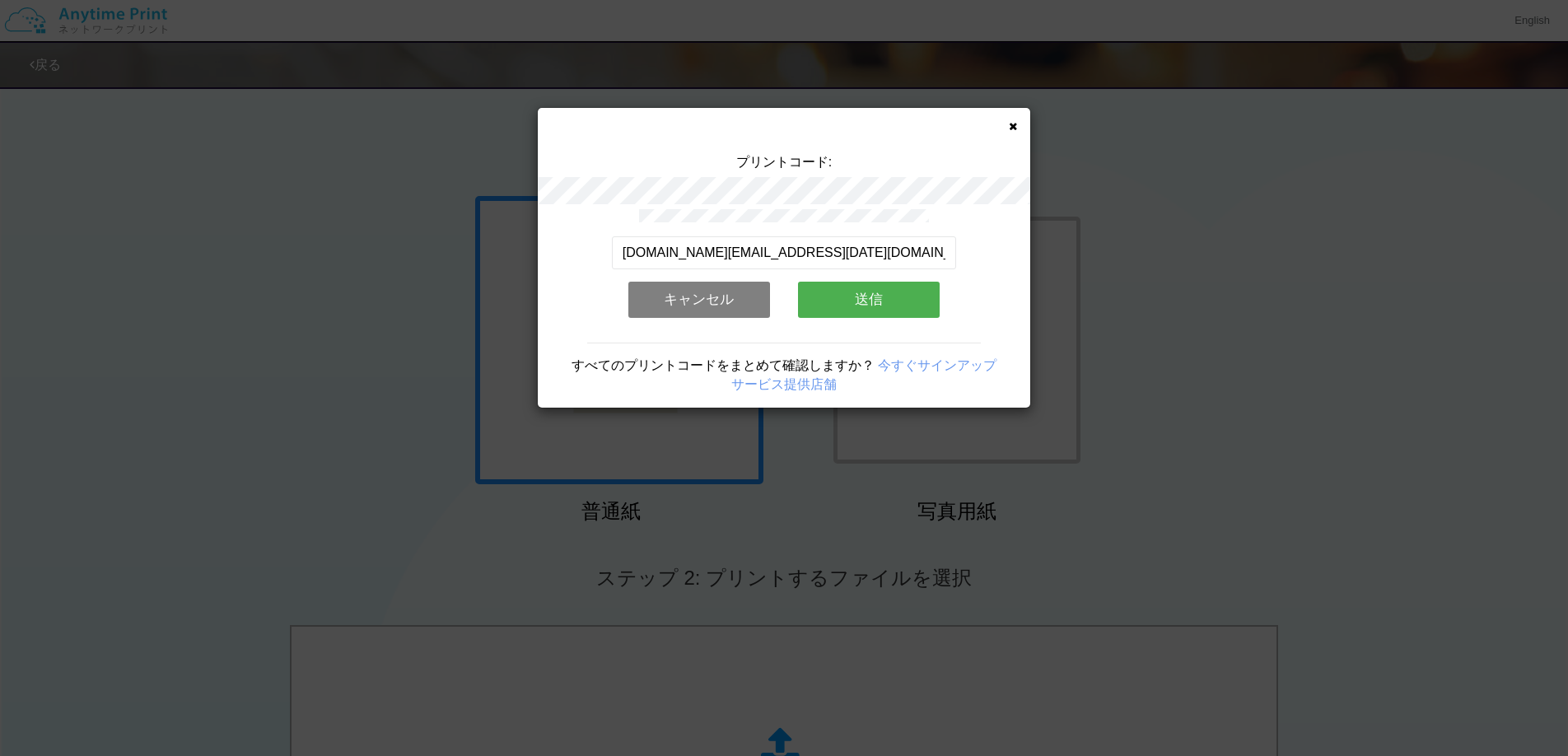
click at [880, 346] on div "すべてのプリントコードをまとめて確認しますか？ 今すぐサインアップ サービス提供店舗" at bounding box center [784, 368] width 492 height 52
click at [881, 312] on button "送信" at bounding box center [869, 299] width 142 height 36
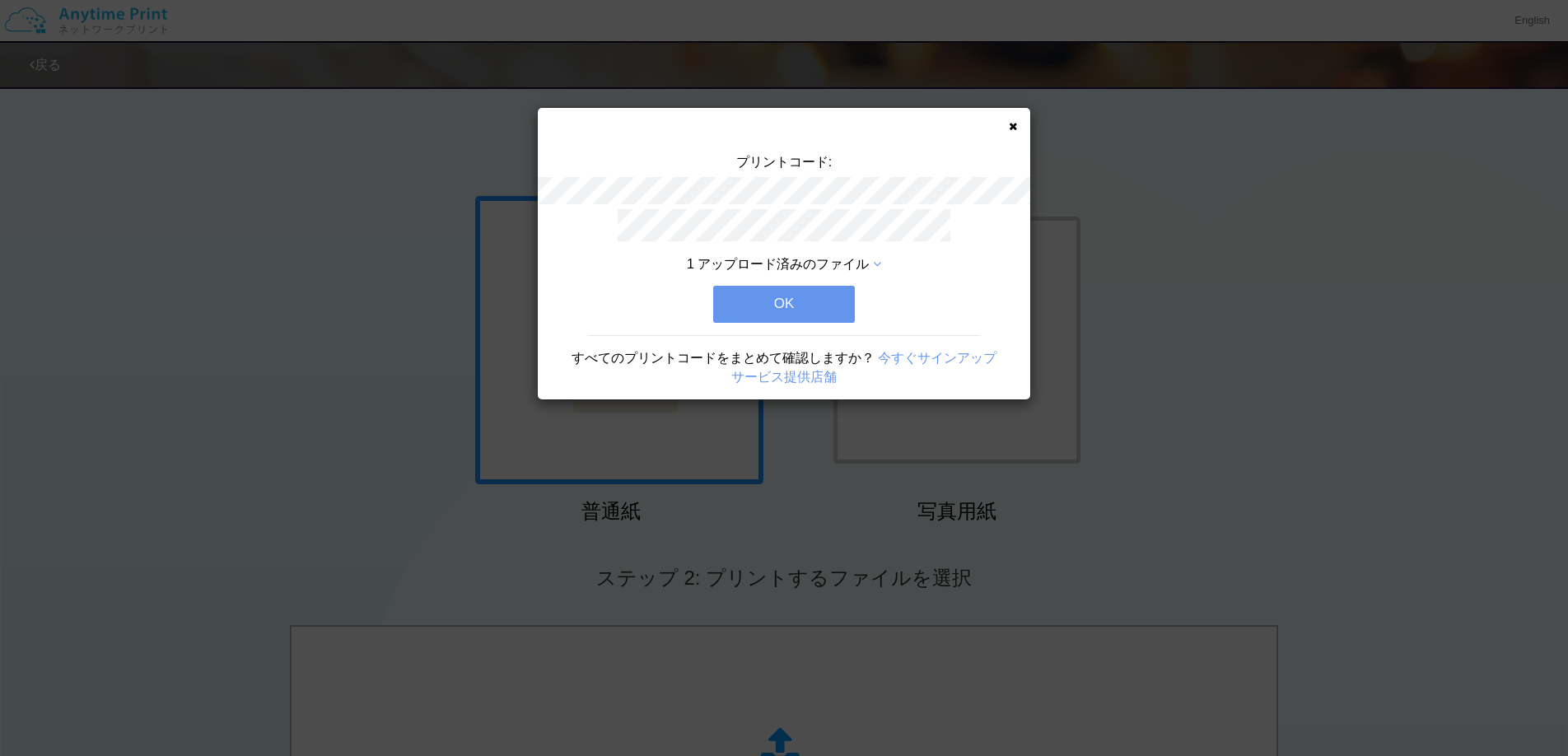
click at [828, 294] on button "OK" at bounding box center [784, 303] width 142 height 36
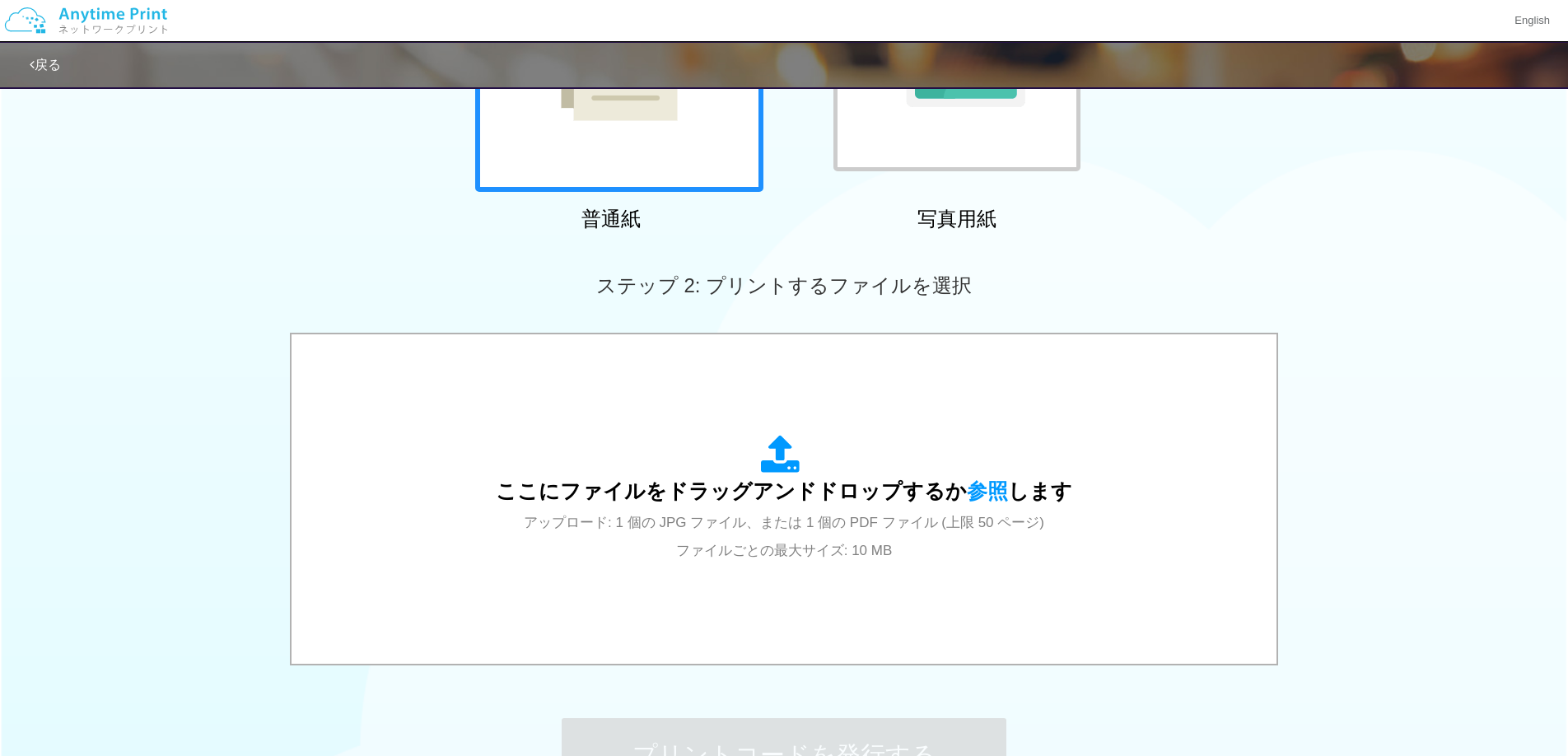
scroll to position [496, 0]
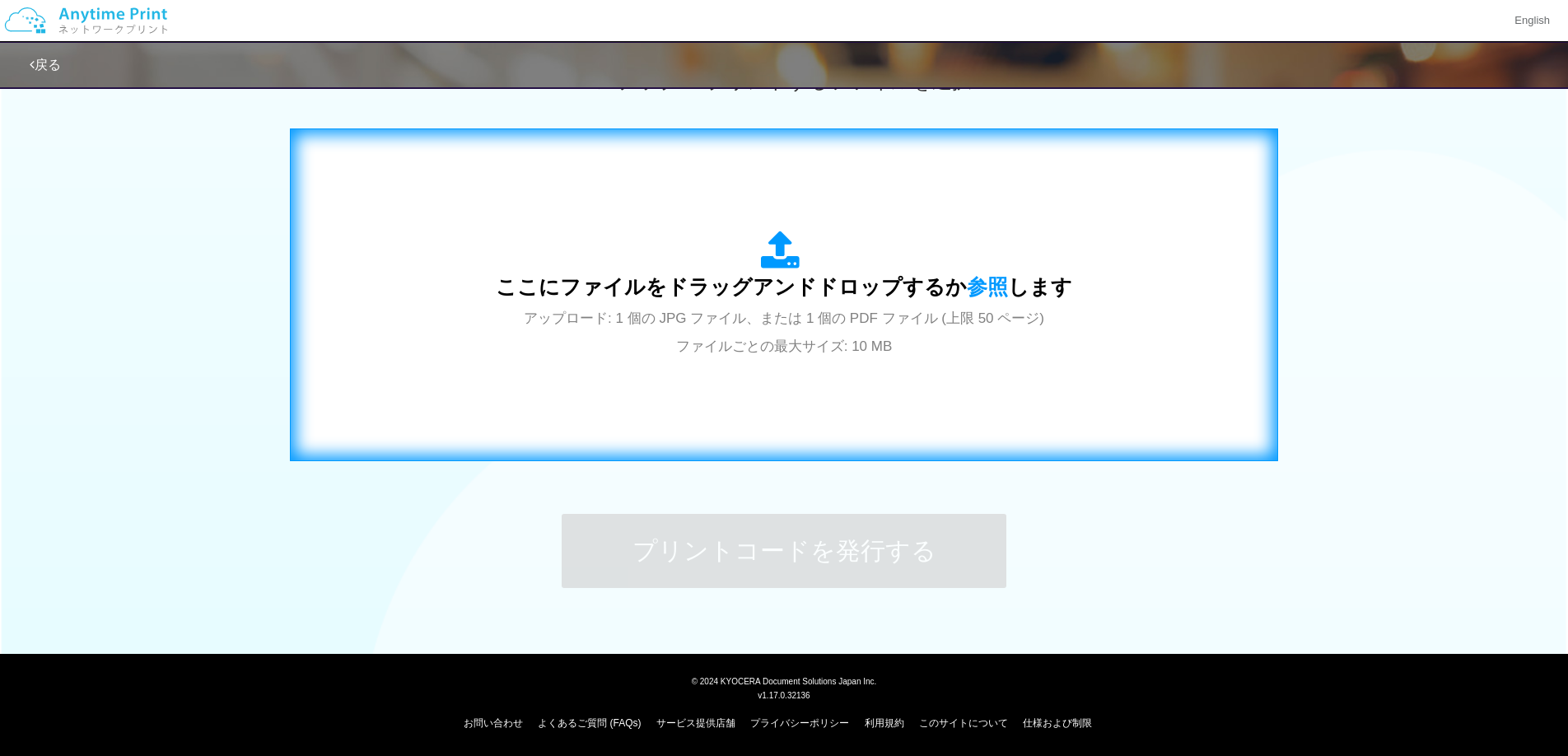
click at [873, 284] on span "ここにファイルをドラッグアンドドロップするか 参照 します" at bounding box center [784, 285] width 577 height 23
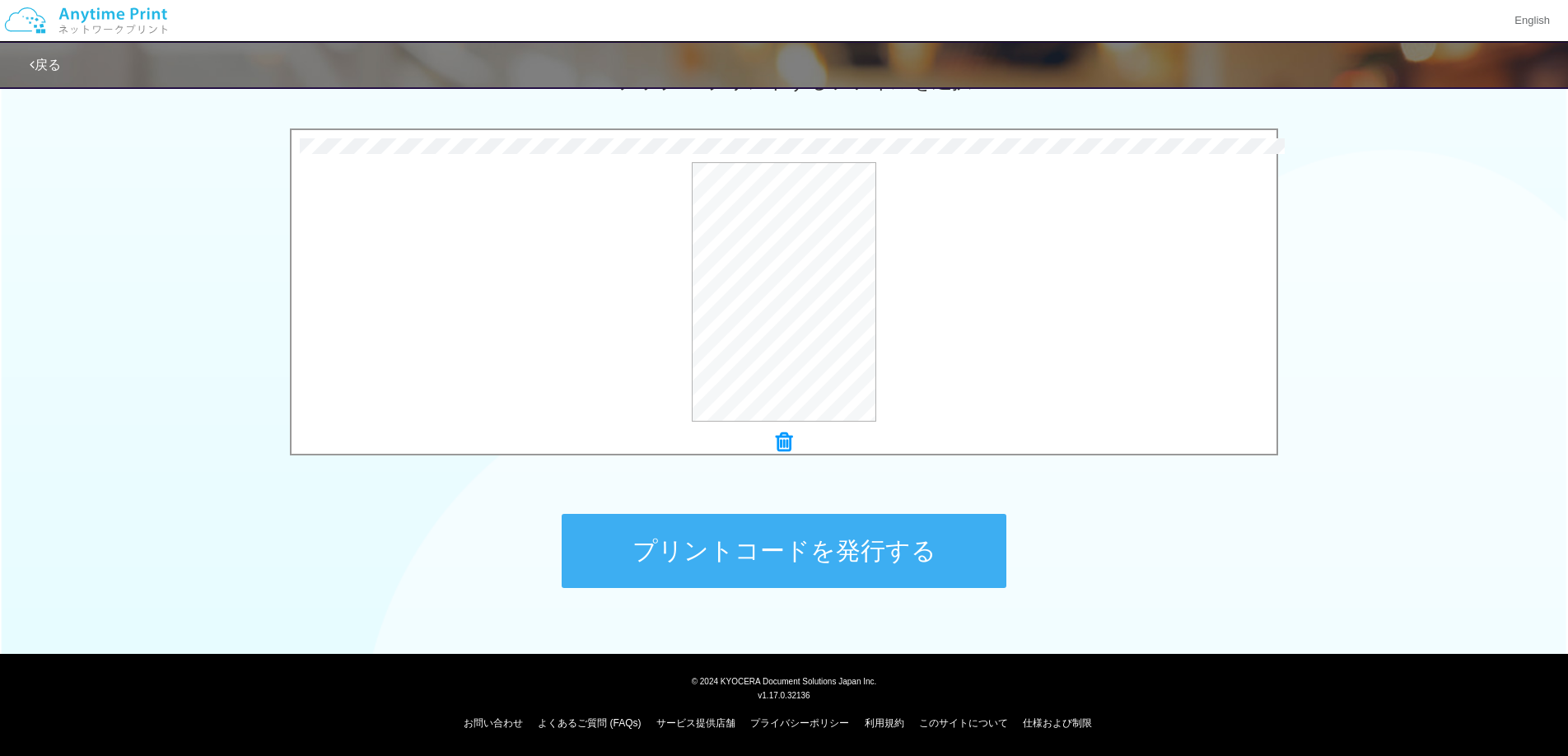
click at [929, 567] on button "プリントコードを発行する" at bounding box center [784, 550] width 445 height 74
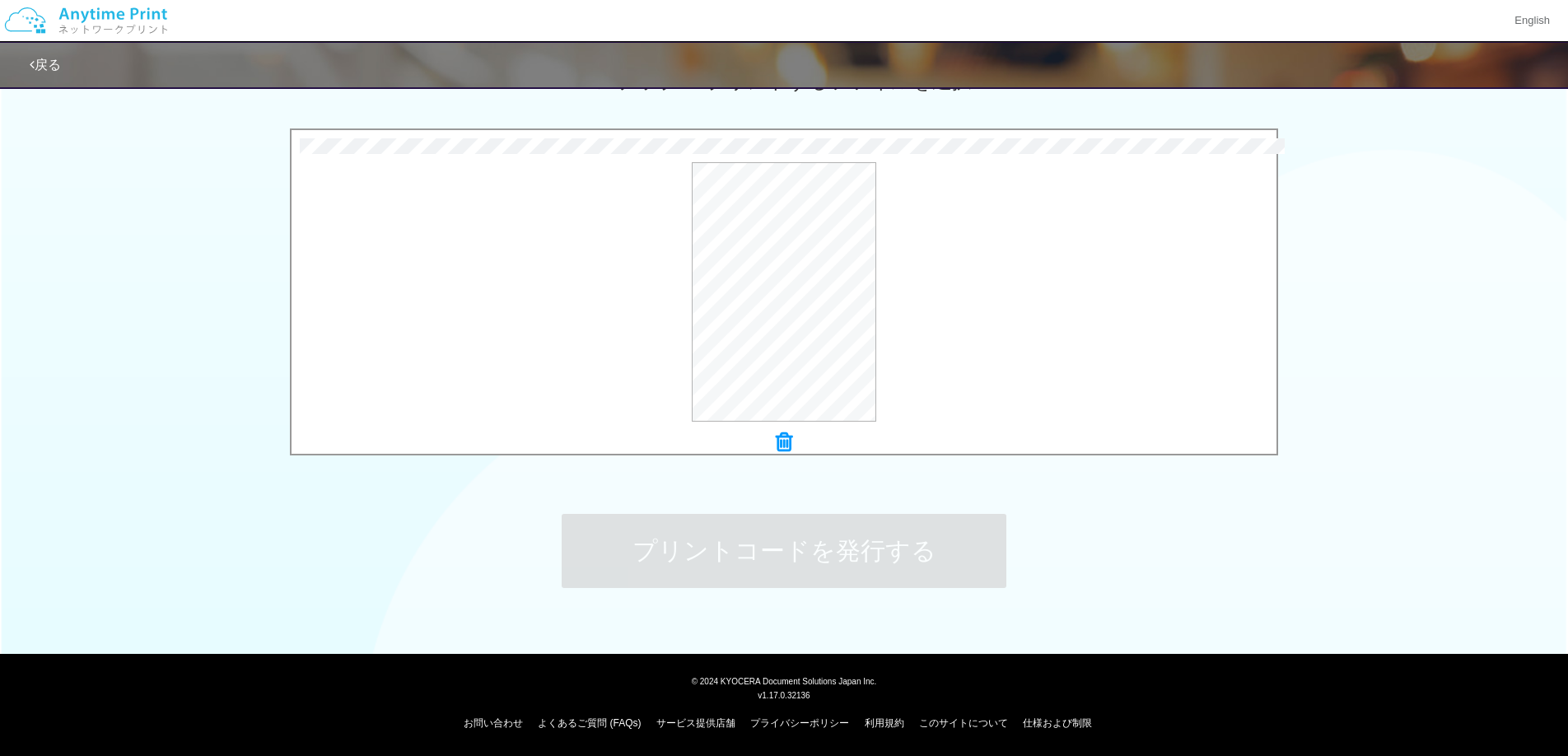
scroll to position [0, 0]
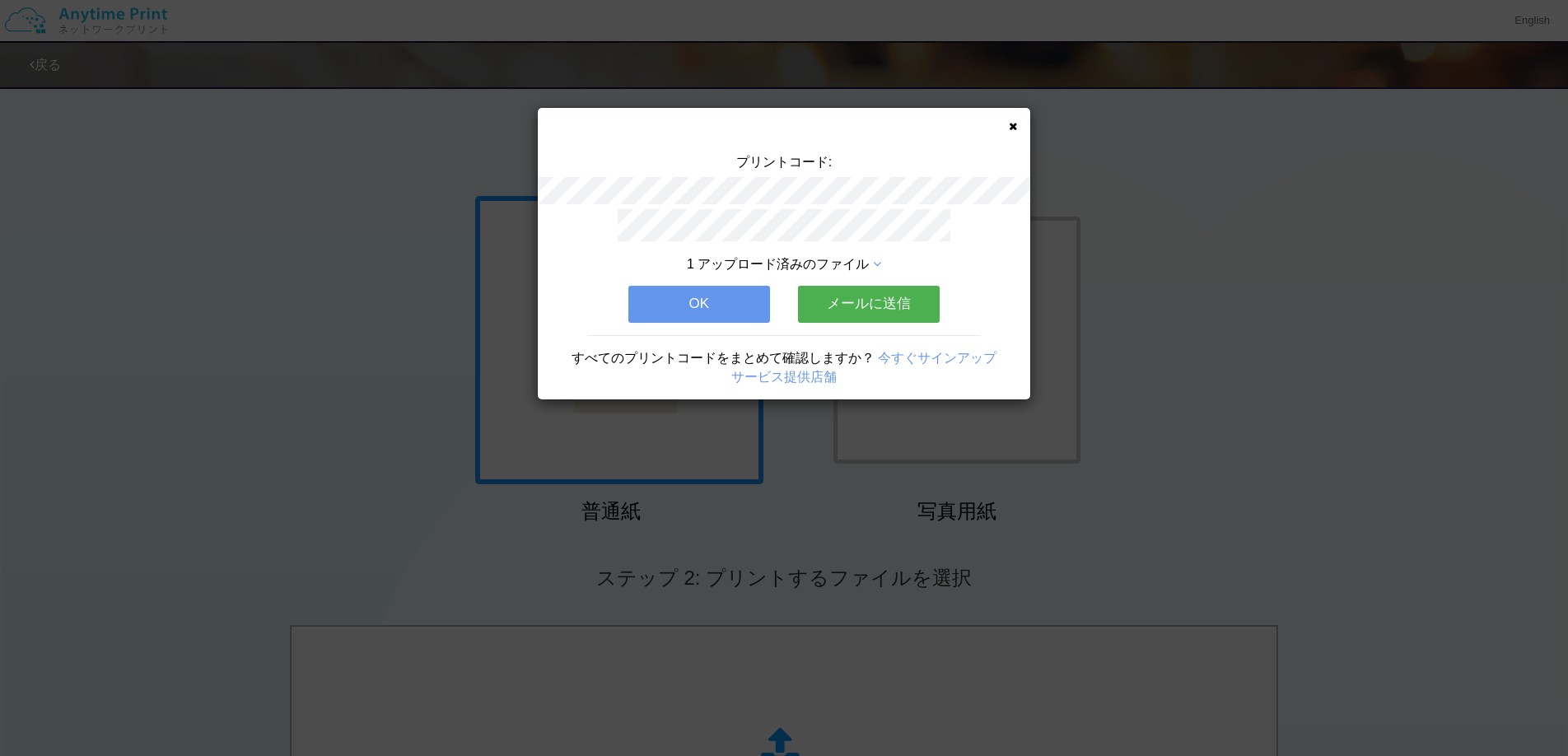
click at [909, 284] on div "1 アップロード済みのファイル OK メールに送信 すべてのプリントコードをまとめて確認しますか？ 今すぐサインアップ サービス提供店舗" at bounding box center [784, 304] width 492 height 191
click at [899, 293] on button "メールに送信" at bounding box center [869, 303] width 142 height 36
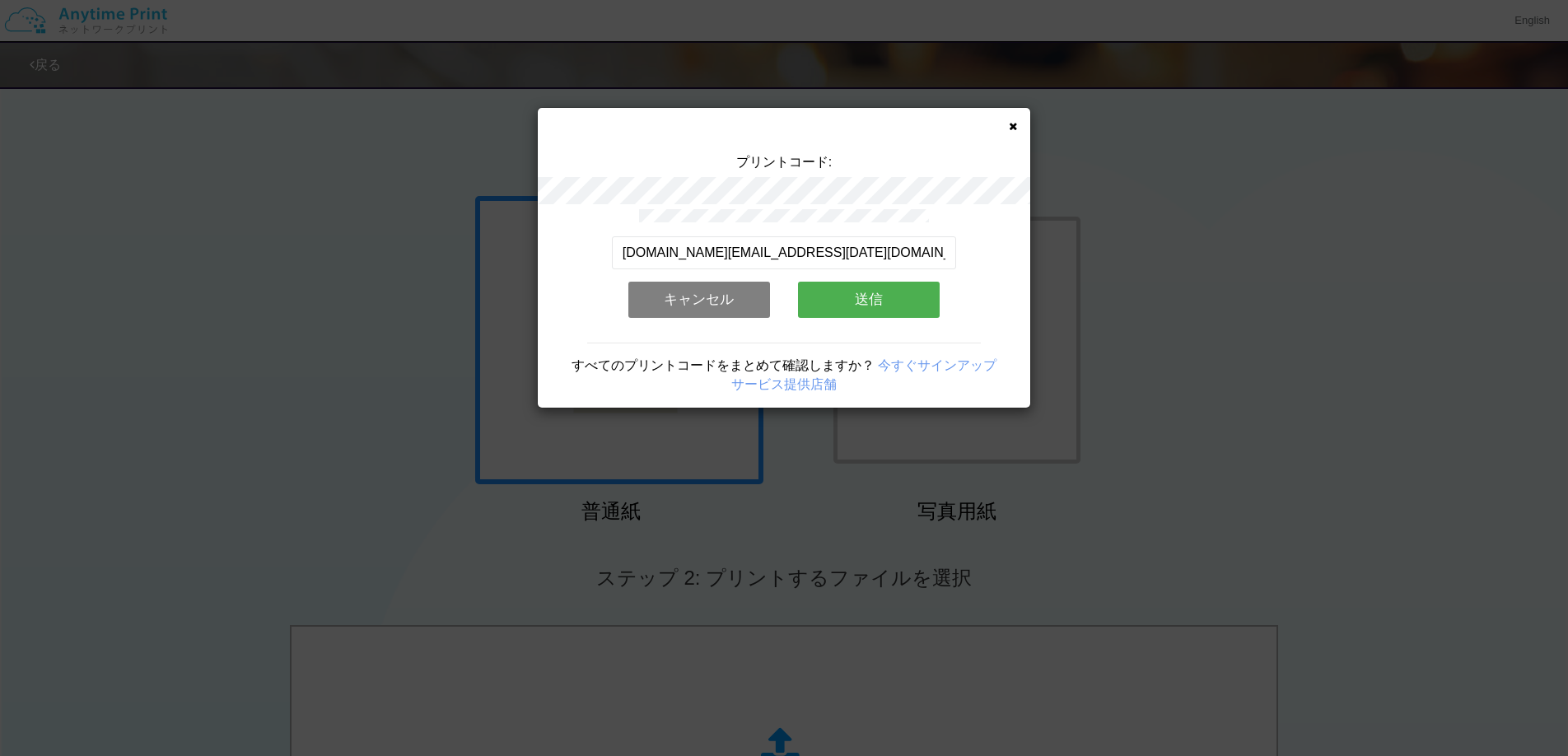
click at [899, 293] on button "送信" at bounding box center [869, 299] width 142 height 36
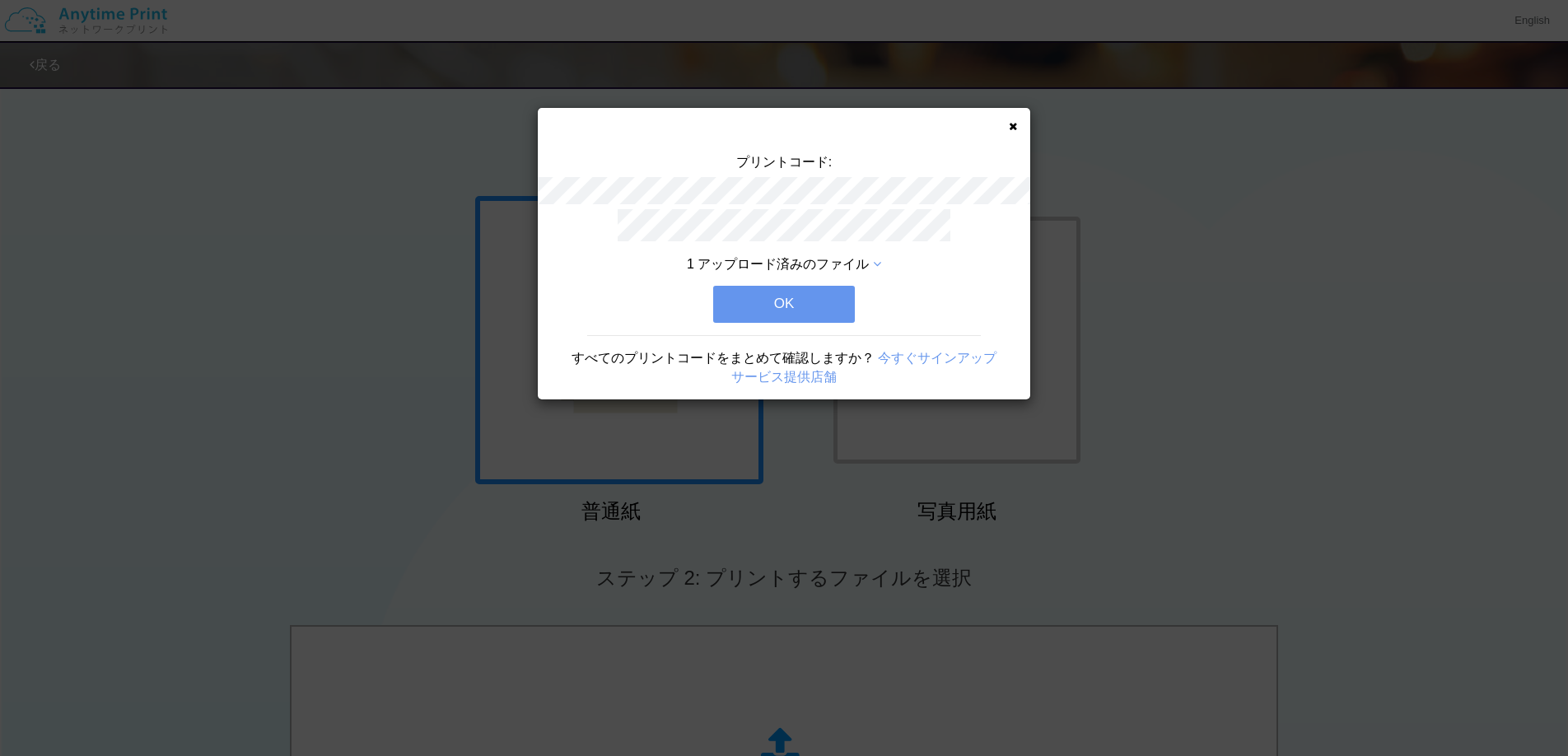
click at [813, 297] on button "OK" at bounding box center [784, 303] width 142 height 36
